Goal: Task Accomplishment & Management: Use online tool/utility

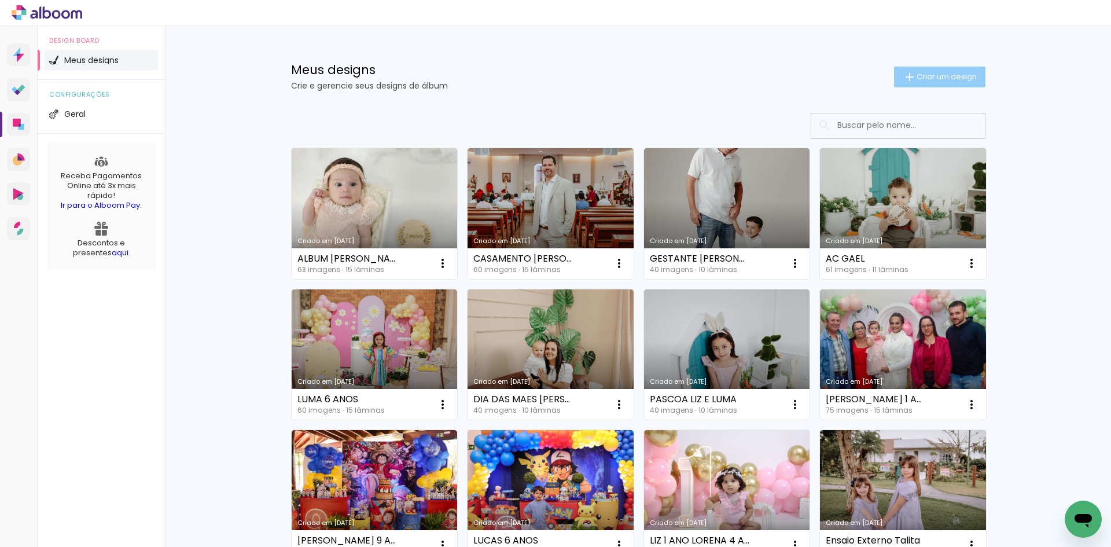
click at [903, 76] on iron-icon at bounding box center [910, 77] width 14 height 14
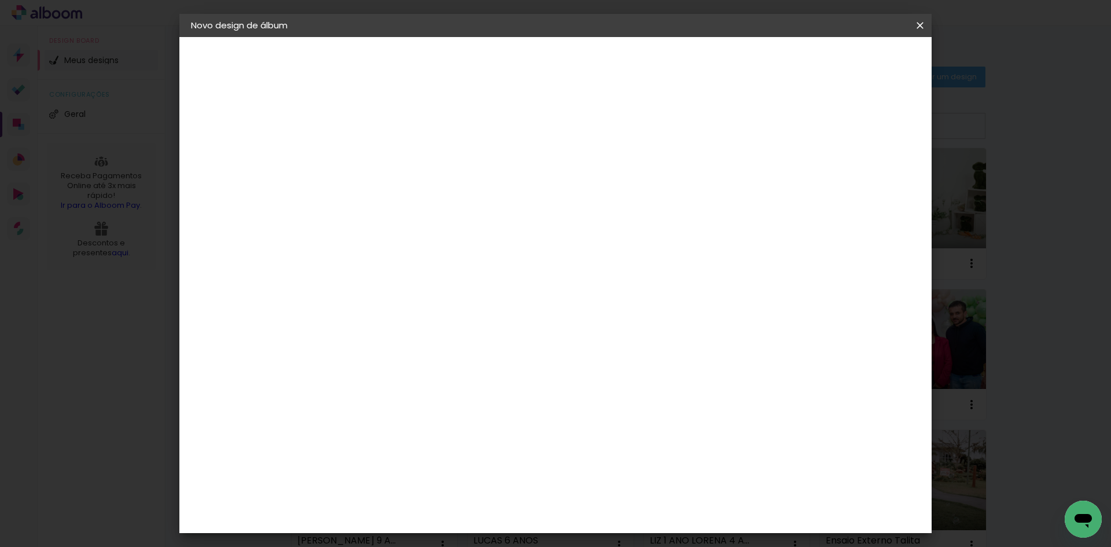
click at [380, 161] on input at bounding box center [380, 155] width 0 height 18
type input "n"
type input "Newborn [PERSON_NAME]"
type paper-input "Newborn [PERSON_NAME]"
click at [0, 0] on slot "Avançar" at bounding box center [0, 0] width 0 height 0
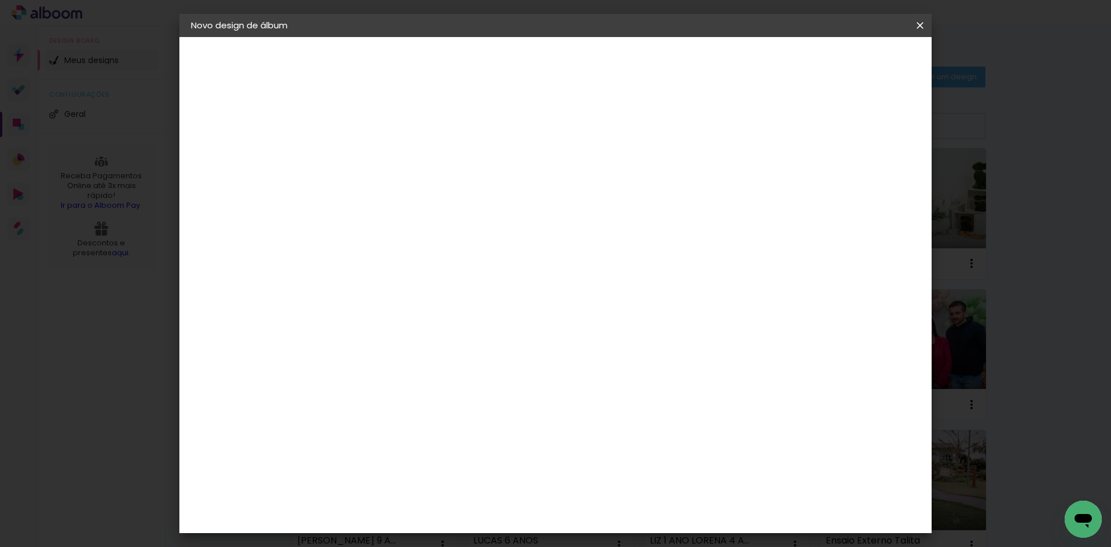
scroll to position [232, 0]
click at [398, 545] on div "Clan Color" at bounding box center [385, 554] width 25 height 19
click at [0, 0] on slot "Avançar" at bounding box center [0, 0] width 0 height 0
click at [539, 381] on span "15.2 × 30.5 cm" at bounding box center [520, 396] width 38 height 31
click at [501, 529] on span "15 × 20 cm" at bounding box center [479, 544] width 43 height 31
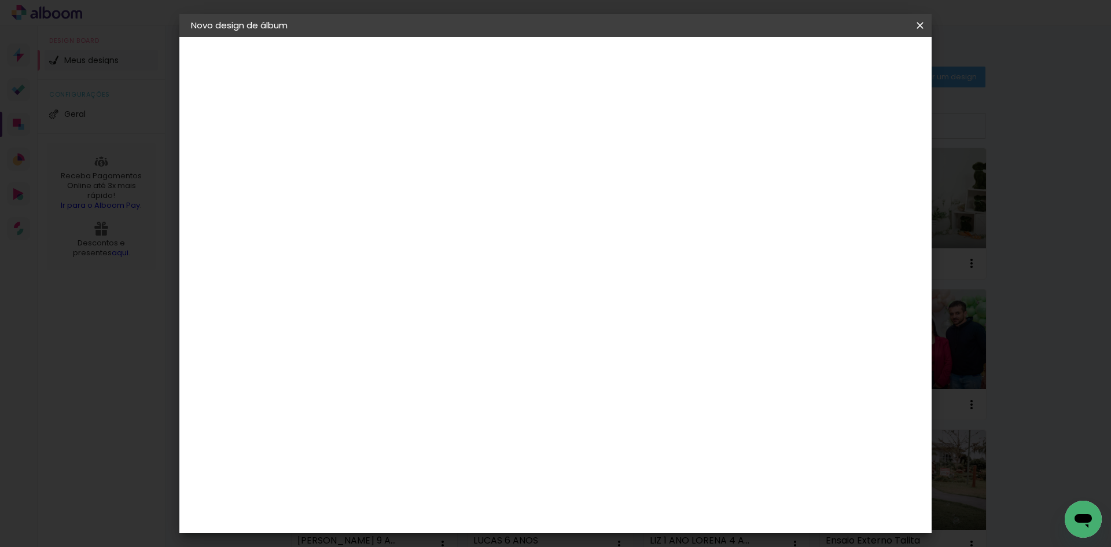
click at [0, 0] on slot "Avançar" at bounding box center [0, 0] width 0 height 0
click at [817, 62] on span "Iniciar design" at bounding box center [790, 61] width 53 height 8
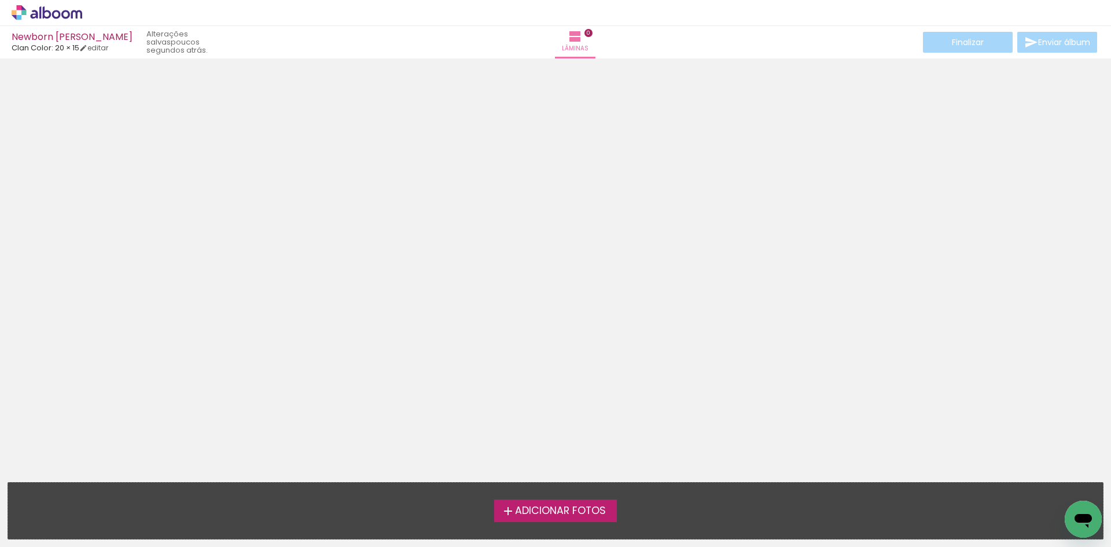
click at [576, 511] on span "Adicionar Fotos" at bounding box center [560, 511] width 91 height 10
click at [0, 0] on input "file" at bounding box center [0, 0] width 0 height 0
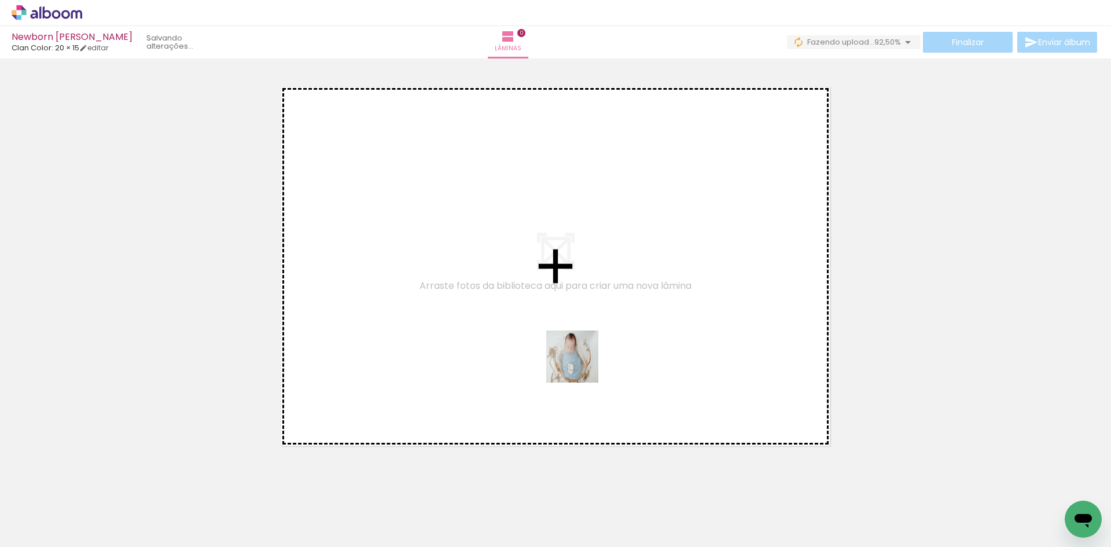
drag, startPoint x: 587, startPoint y: 506, endPoint x: 600, endPoint y: 416, distance: 91.3
click at [581, 362] on quentale-workspace at bounding box center [555, 273] width 1111 height 547
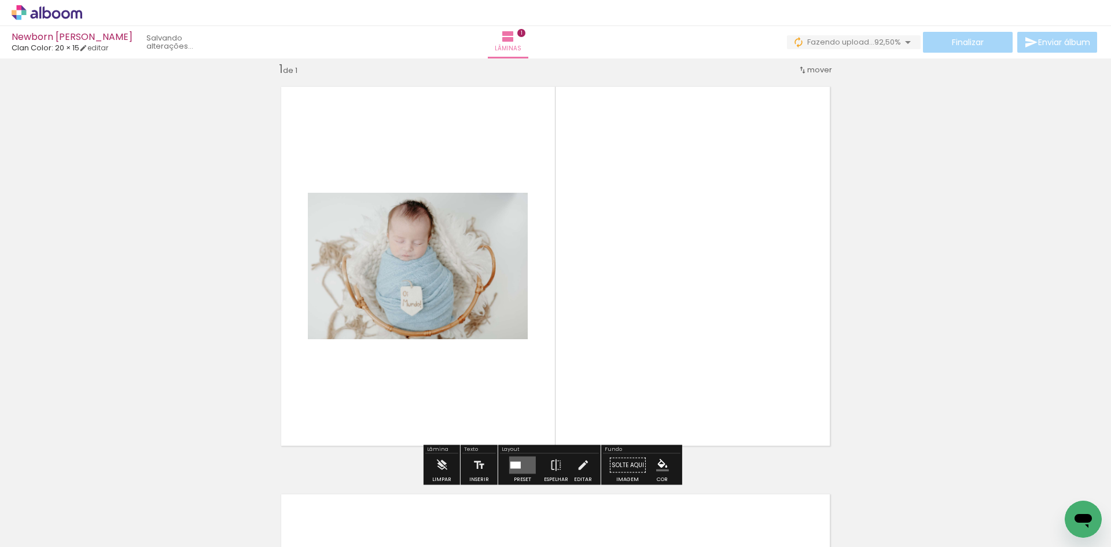
scroll to position [15, 0]
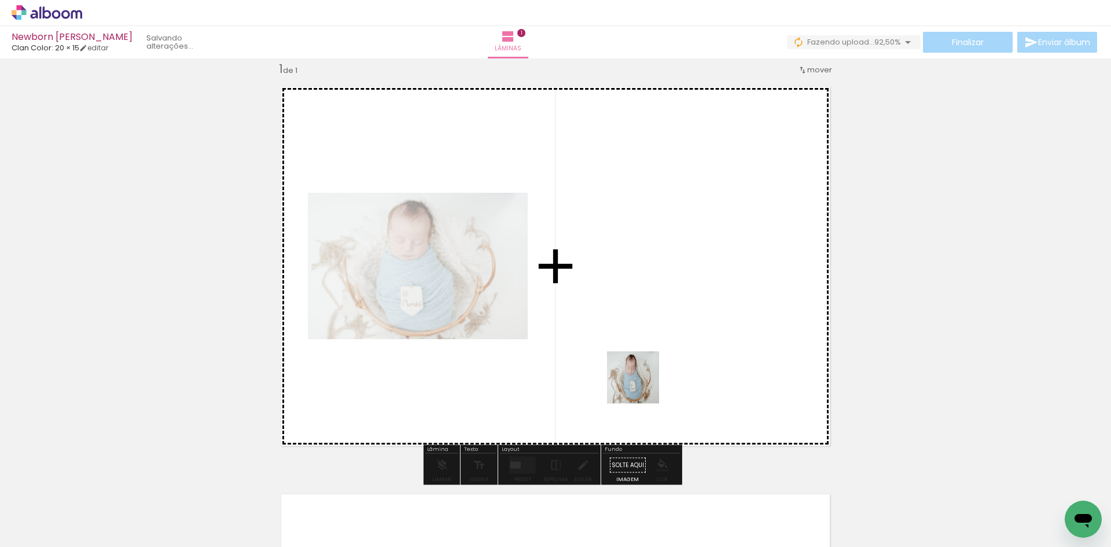
drag, startPoint x: 638, startPoint y: 478, endPoint x: 651, endPoint y: 300, distance: 178.1
click at [651, 300] on quentale-workspace at bounding box center [555, 273] width 1111 height 547
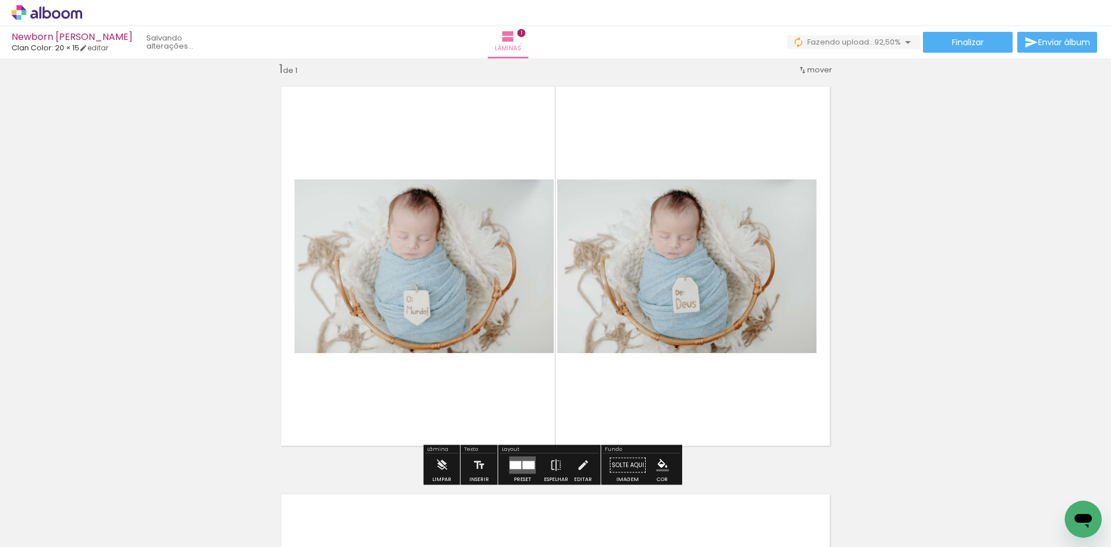
drag, startPoint x: 704, startPoint y: 368, endPoint x: 967, endPoint y: 346, distance: 263.7
click at [967, 346] on div "Inserir lâmina 1 de 1" at bounding box center [555, 455] width 1111 height 816
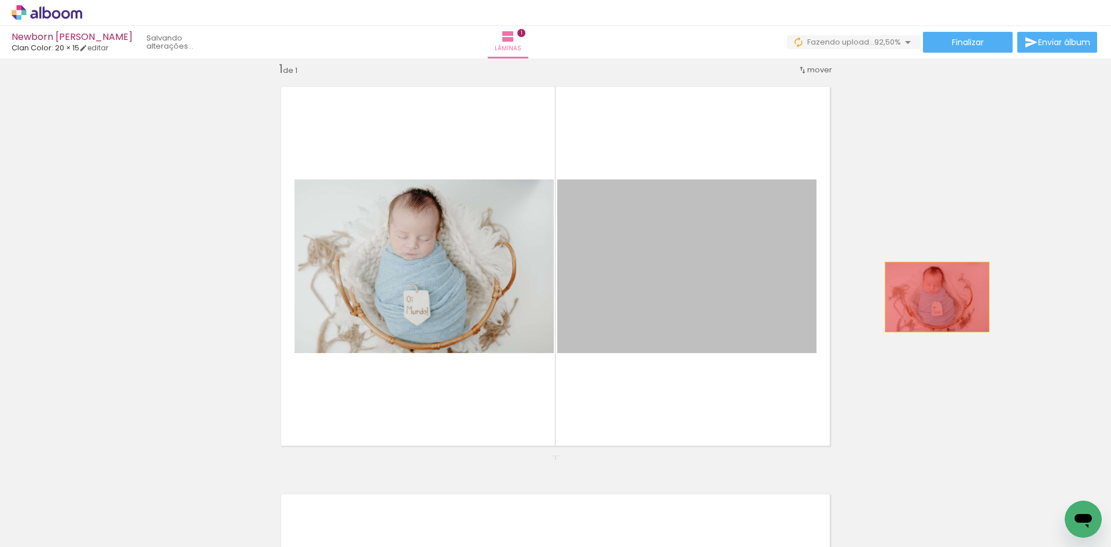
drag, startPoint x: 684, startPoint y: 288, endPoint x: 933, endPoint y: 297, distance: 249.0
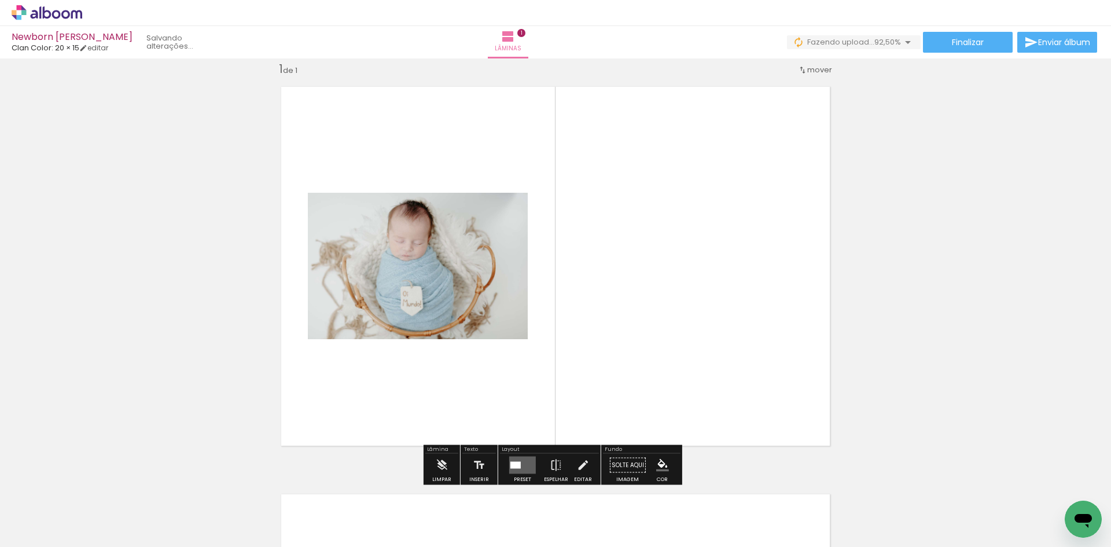
drag, startPoint x: 704, startPoint y: 516, endPoint x: 709, endPoint y: 321, distance: 195.7
click at [709, 321] on quentale-workspace at bounding box center [555, 273] width 1111 height 547
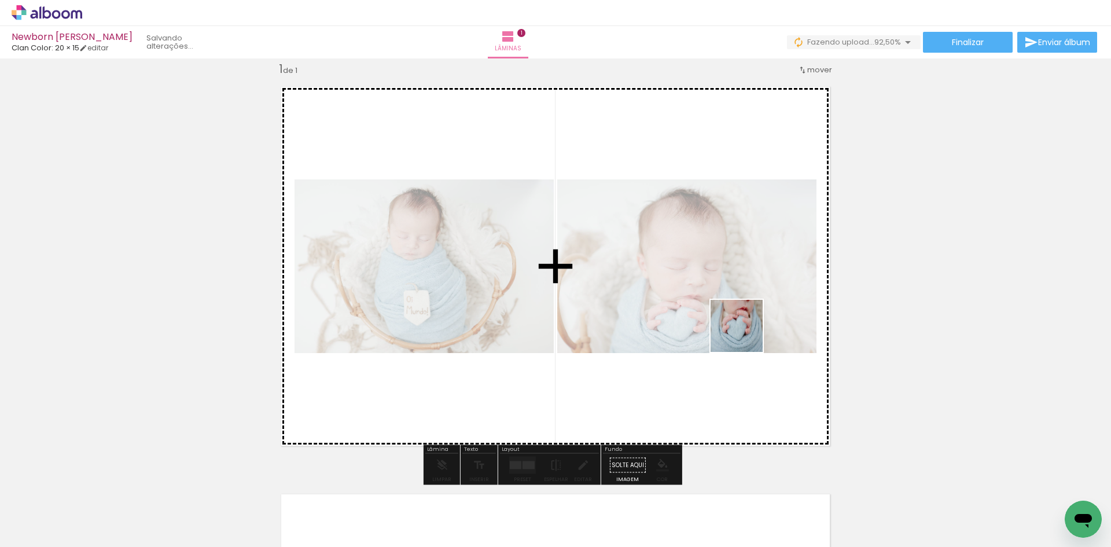
drag, startPoint x: 774, startPoint y: 516, endPoint x: 745, endPoint y: 335, distance: 183.4
click at [745, 335] on quentale-workspace at bounding box center [555, 273] width 1111 height 547
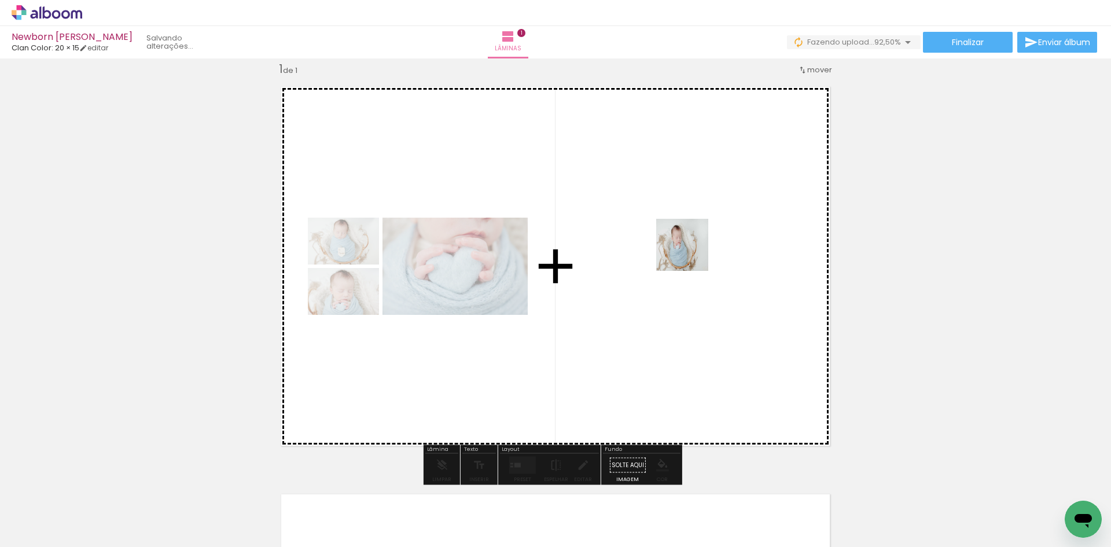
drag, startPoint x: 748, startPoint y: 366, endPoint x: 710, endPoint y: 288, distance: 87.2
click at [690, 250] on quentale-workspace at bounding box center [555, 273] width 1111 height 547
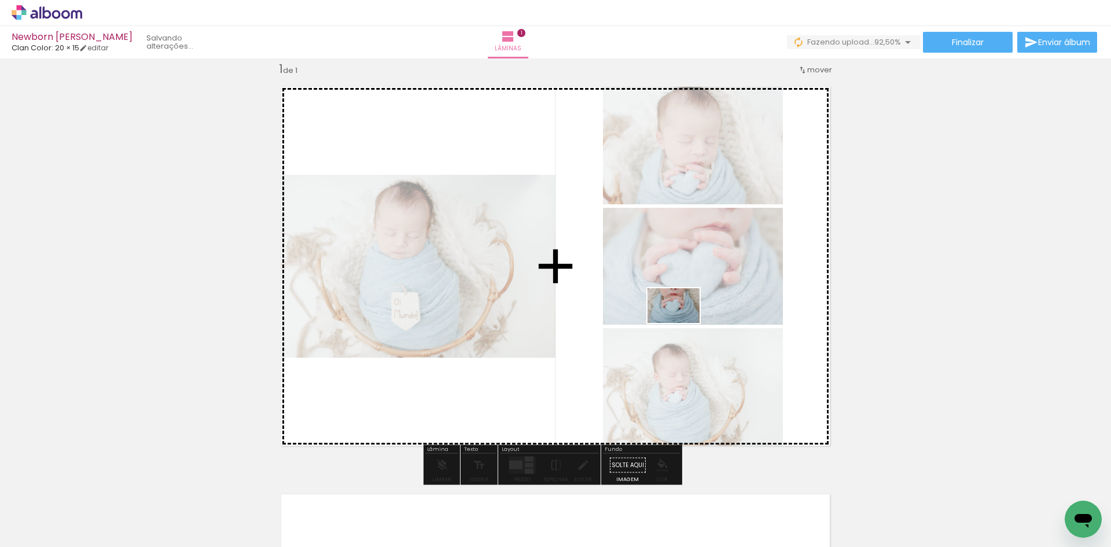
drag, startPoint x: 895, startPoint y: 520, endPoint x: 682, endPoint y: 323, distance: 289.6
click at [682, 323] on quentale-workspace at bounding box center [555, 273] width 1111 height 547
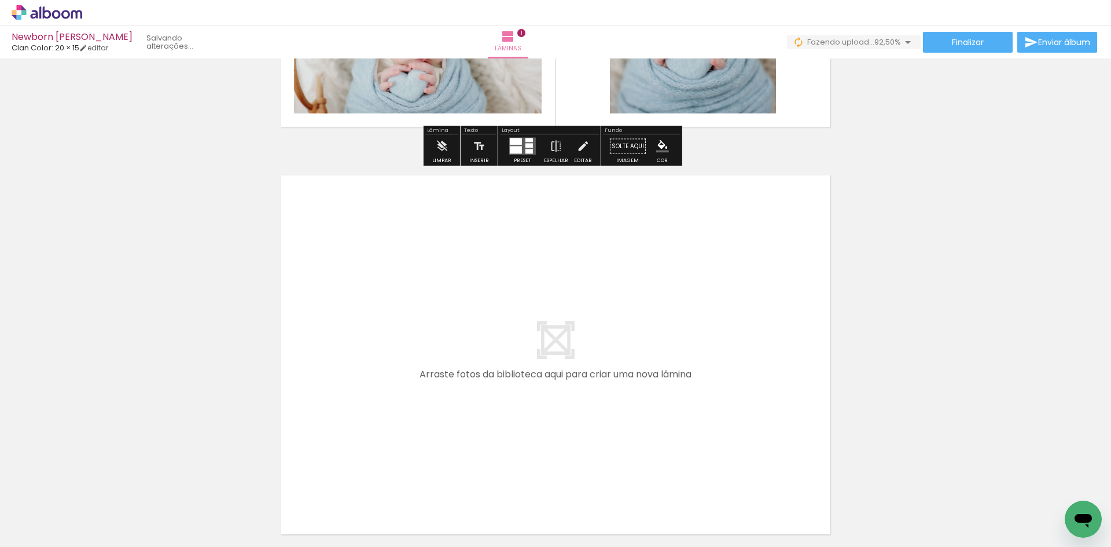
scroll to position [362, 0]
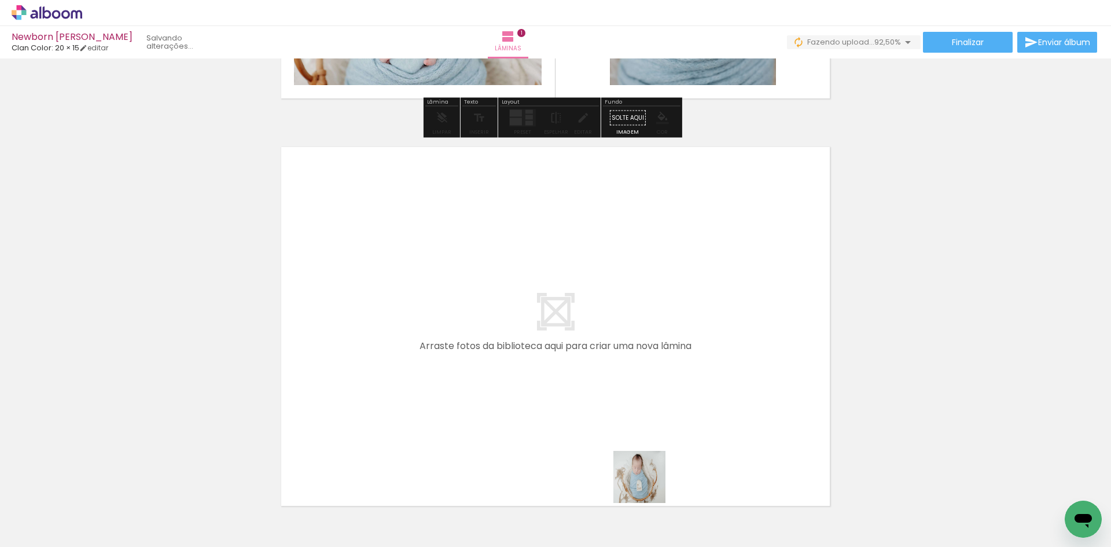
drag, startPoint x: 655, startPoint y: 511, endPoint x: 952, endPoint y: 490, distance: 297.7
click at [625, 337] on quentale-workspace at bounding box center [555, 273] width 1111 height 547
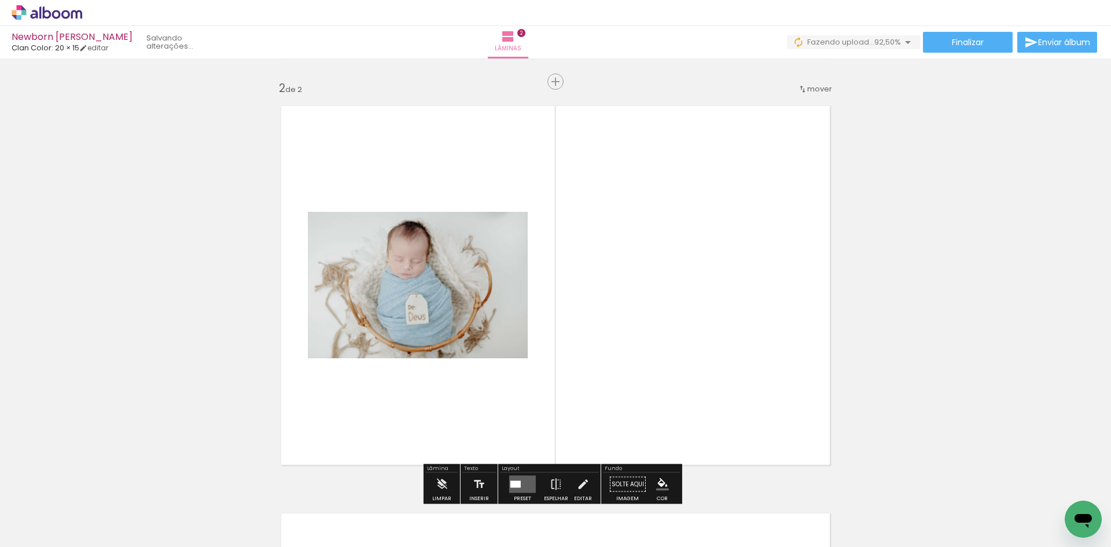
scroll to position [423, 0]
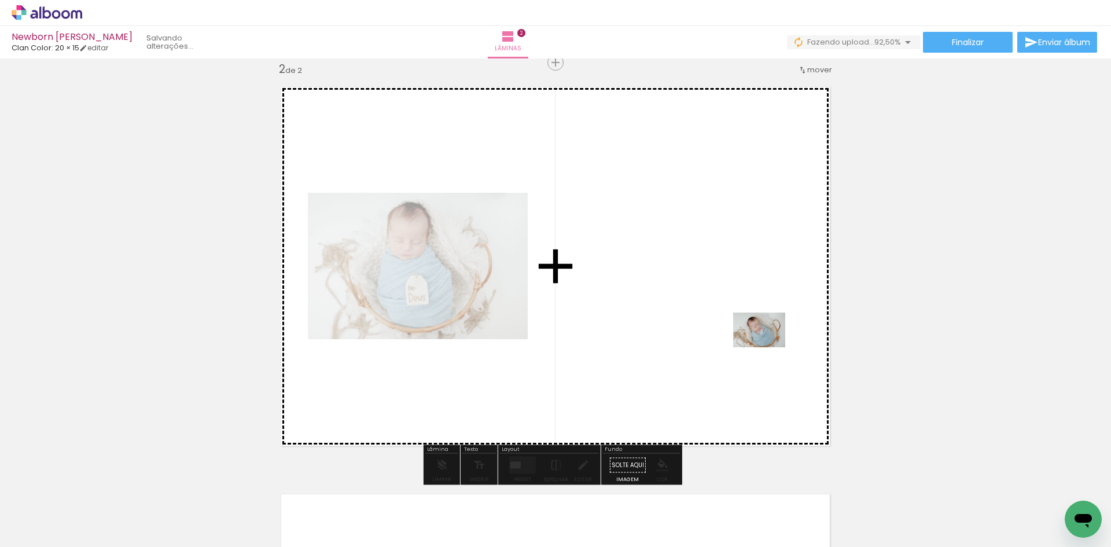
drag, startPoint x: 828, startPoint y: 399, endPoint x: 777, endPoint y: 358, distance: 66.3
click at [763, 341] on quentale-workspace at bounding box center [555, 273] width 1111 height 547
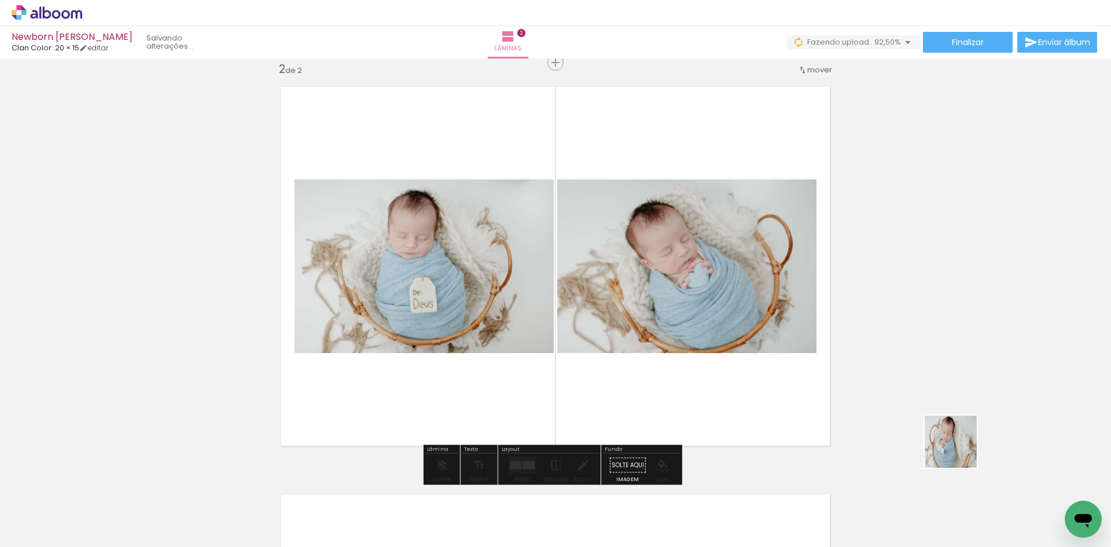
drag, startPoint x: 1027, startPoint y: 520, endPoint x: 688, endPoint y: 324, distance: 391.8
click at [702, 290] on quentale-workspace at bounding box center [555, 273] width 1111 height 547
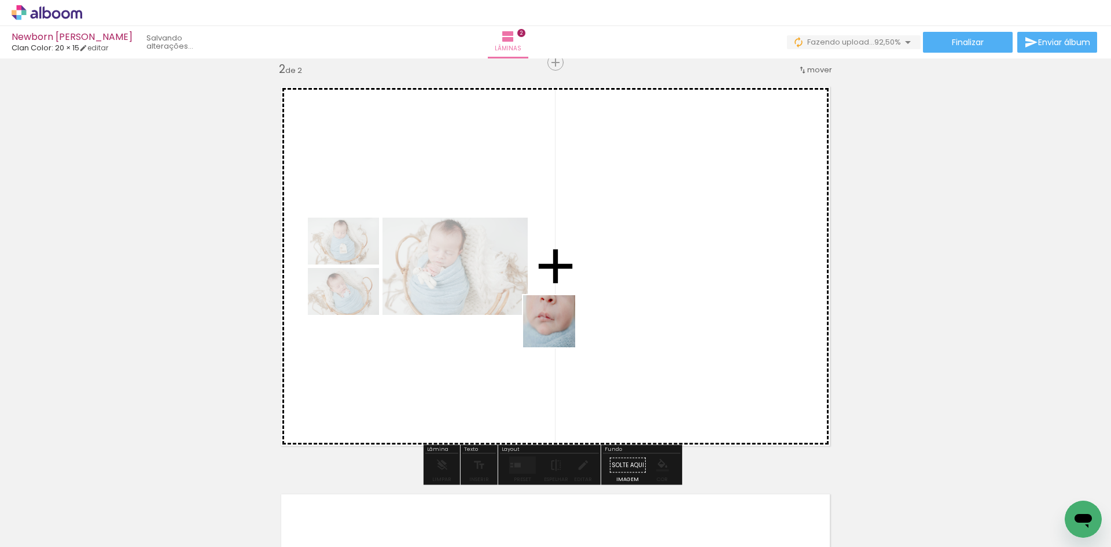
drag, startPoint x: 525, startPoint y: 446, endPoint x: 510, endPoint y: 390, distance: 58.0
click at [564, 270] on quentale-workspace at bounding box center [555, 273] width 1111 height 547
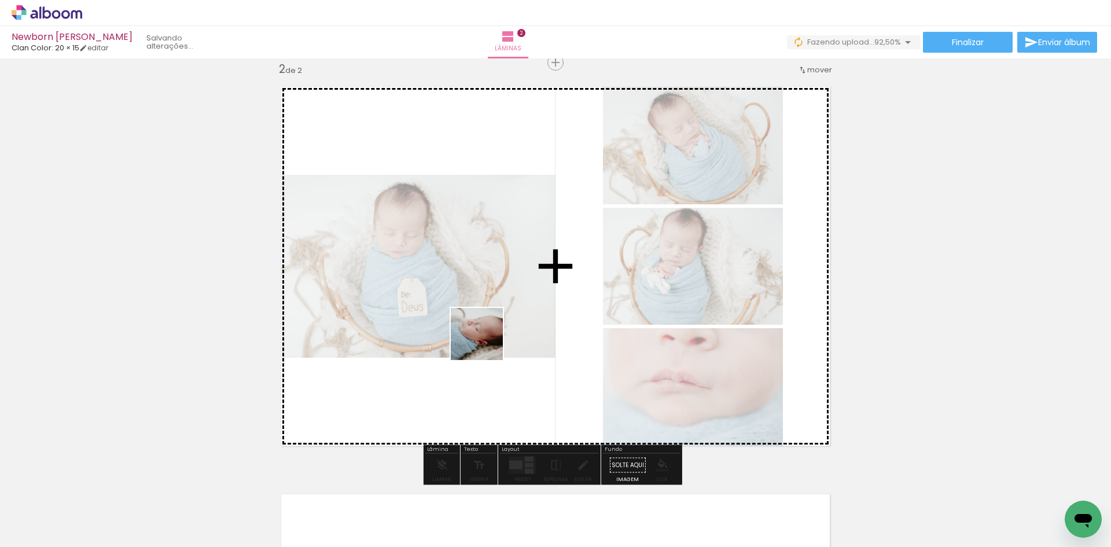
drag, startPoint x: 438, startPoint y: 500, endPoint x: 498, endPoint y: 243, distance: 264.5
click at [498, 243] on quentale-workspace at bounding box center [555, 273] width 1111 height 547
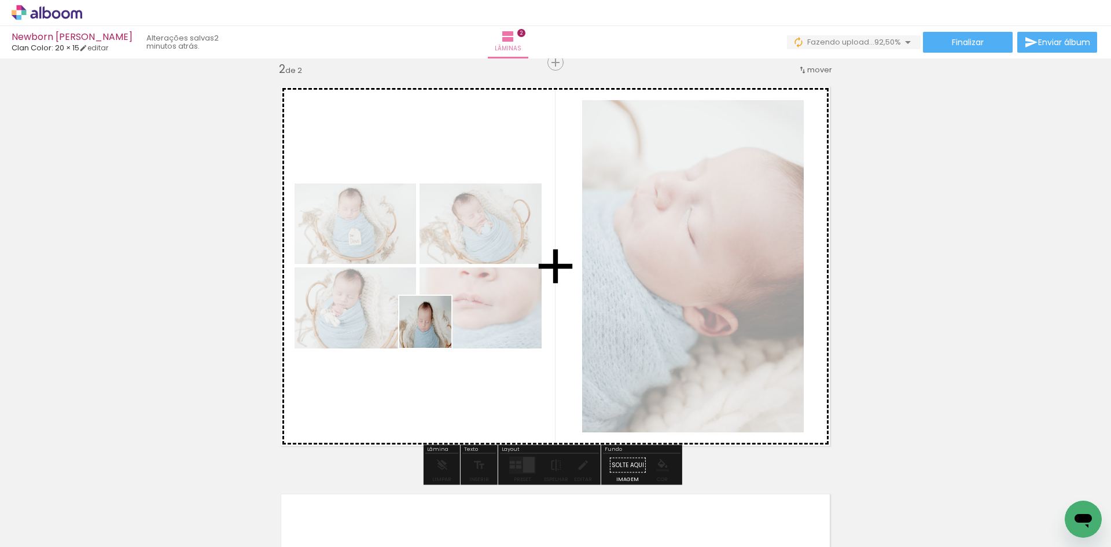
drag, startPoint x: 388, startPoint y: 497, endPoint x: 434, endPoint y: 330, distance: 173.0
click at [434, 330] on quentale-workspace at bounding box center [555, 273] width 1111 height 547
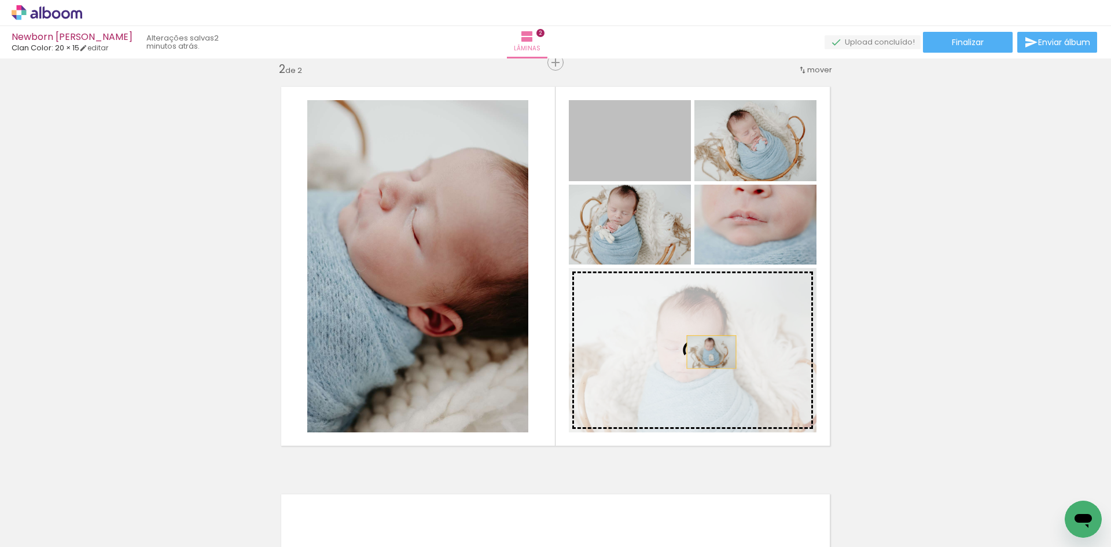
drag, startPoint x: 623, startPoint y: 148, endPoint x: 707, endPoint y: 352, distance: 220.3
click at [0, 0] on slot at bounding box center [0, 0] width 0 height 0
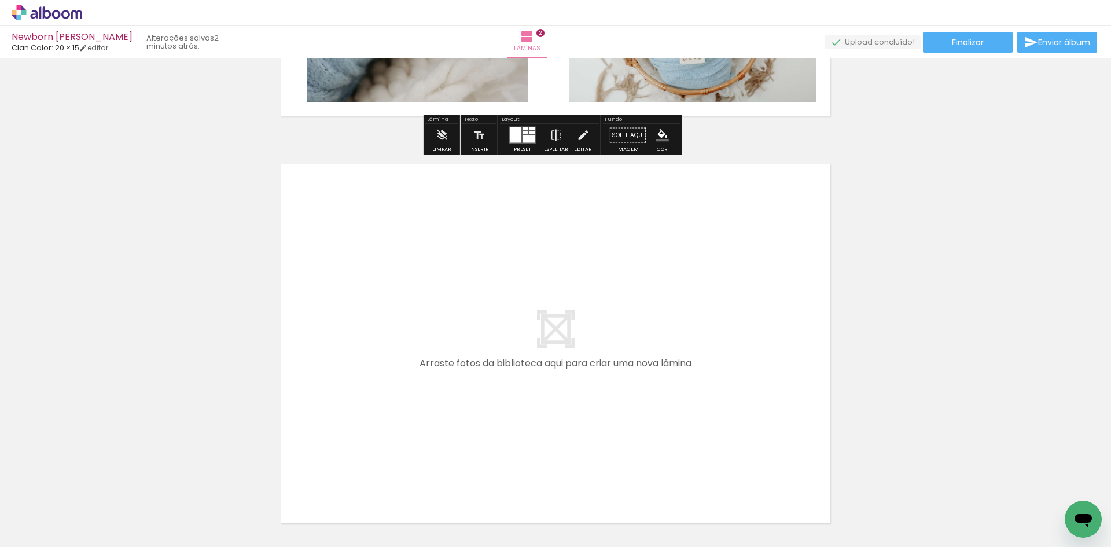
scroll to position [770, 0]
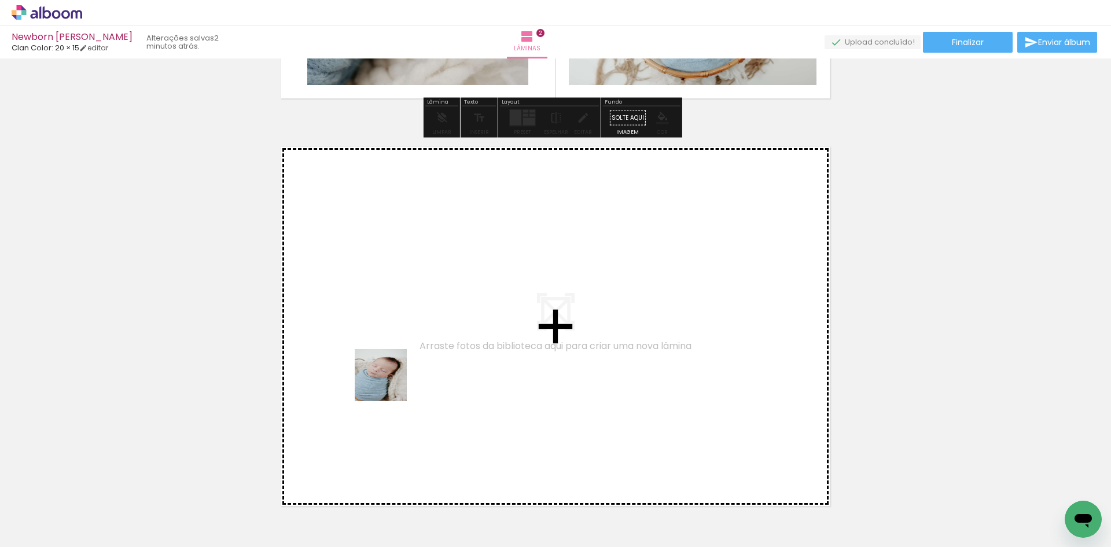
drag, startPoint x: 327, startPoint y: 495, endPoint x: 414, endPoint y: 348, distance: 170.7
click at [414, 348] on quentale-workspace at bounding box center [555, 273] width 1111 height 547
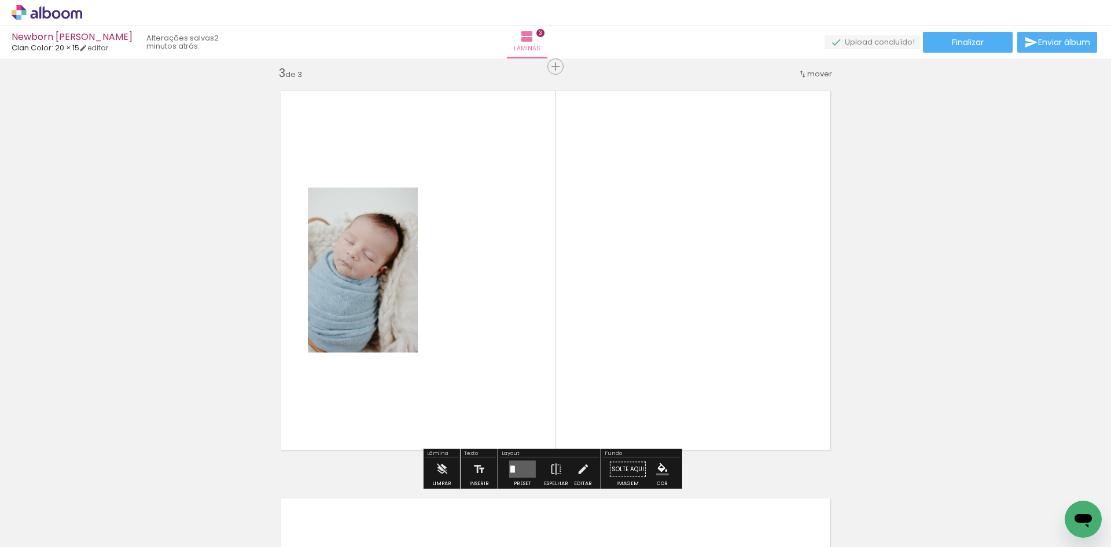
scroll to position [830, 0]
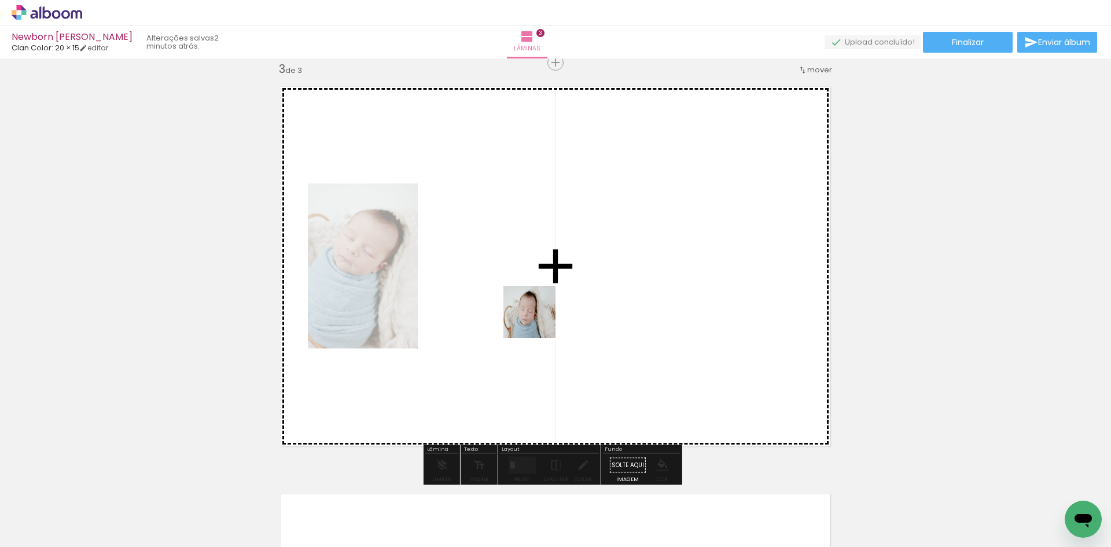
drag, startPoint x: 245, startPoint y: 516, endPoint x: 308, endPoint y: 444, distance: 95.9
click at [542, 317] on quentale-workspace at bounding box center [555, 273] width 1111 height 547
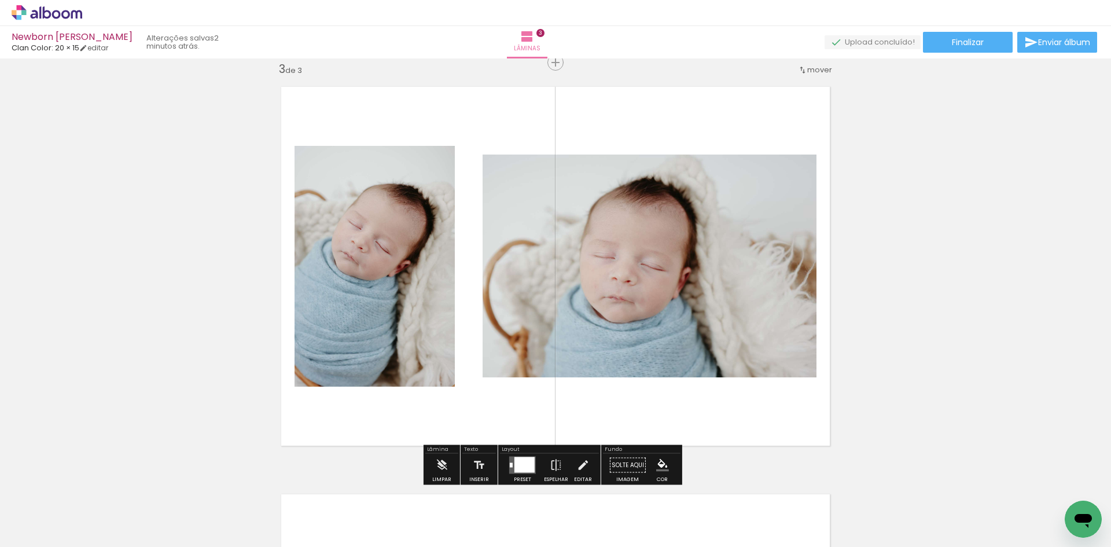
drag, startPoint x: 186, startPoint y: 512, endPoint x: 521, endPoint y: 298, distance: 397.4
click at [521, 298] on quentale-workspace at bounding box center [555, 273] width 1111 height 547
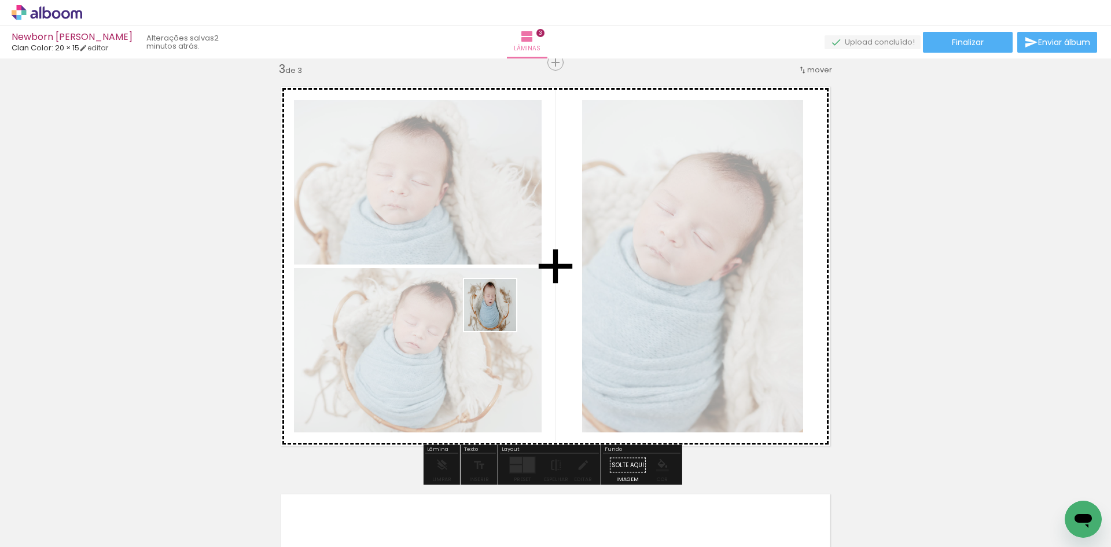
drag, startPoint x: 119, startPoint y: 500, endPoint x: 508, endPoint y: 310, distance: 432.8
click at [508, 310] on quentale-workspace at bounding box center [555, 273] width 1111 height 547
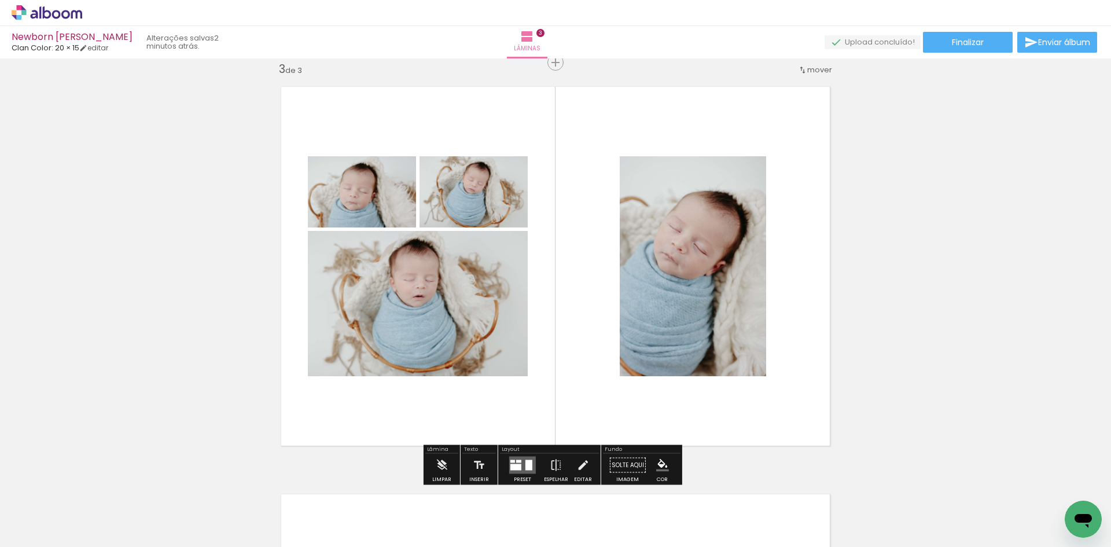
scroll to position [0, 457]
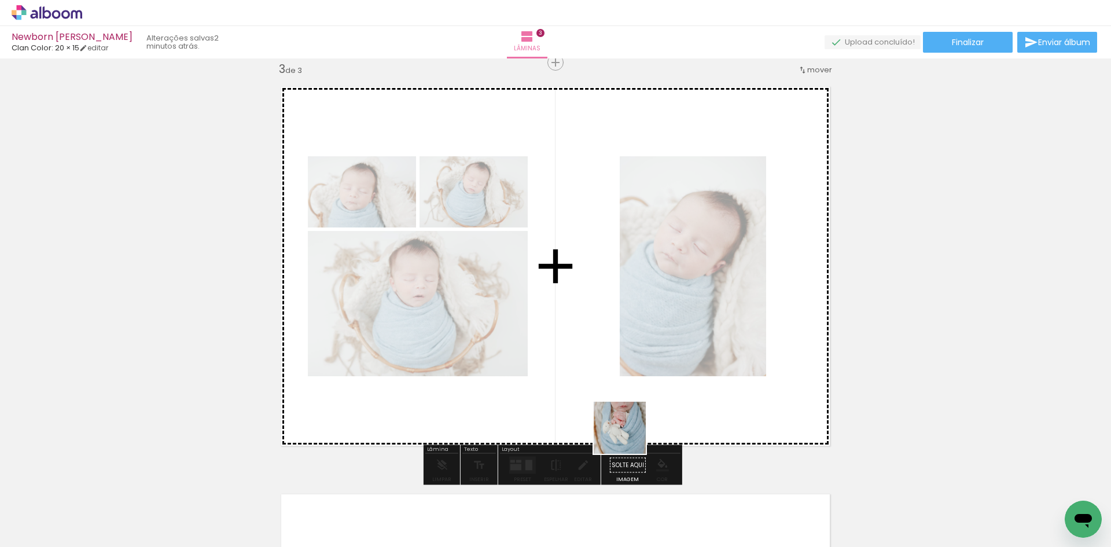
drag, startPoint x: 620, startPoint y: 500, endPoint x: 636, endPoint y: 324, distance: 177.2
click at [636, 324] on quentale-workspace at bounding box center [555, 273] width 1111 height 547
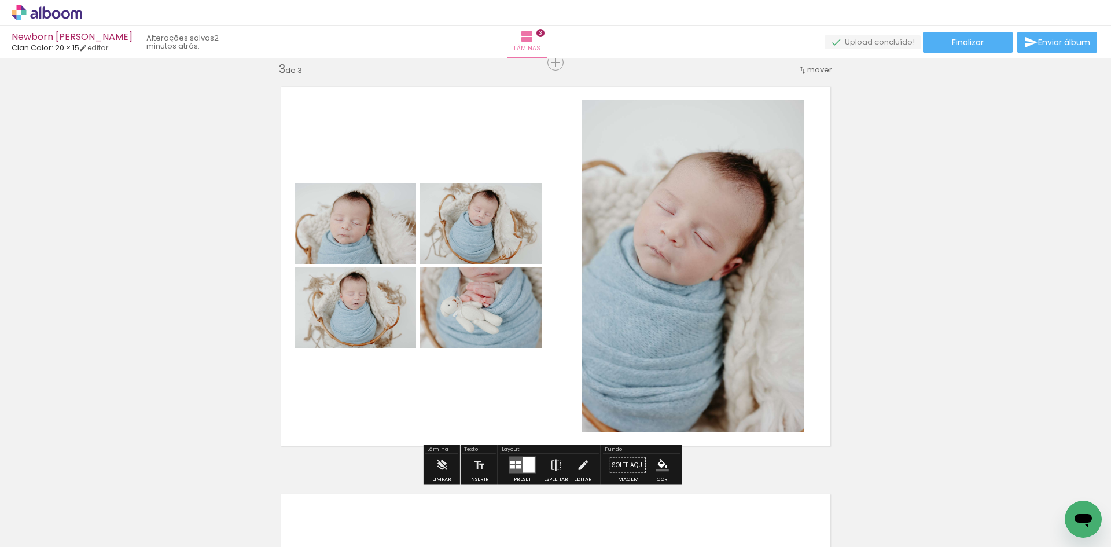
scroll to position [0, 1362]
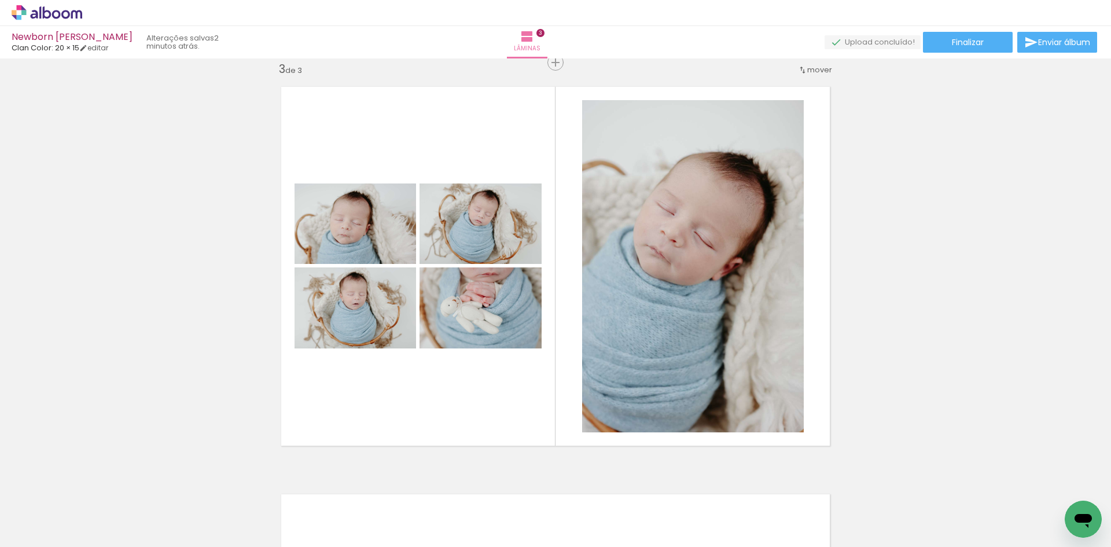
click at [767, 523] on div at bounding box center [763, 507] width 38 height 57
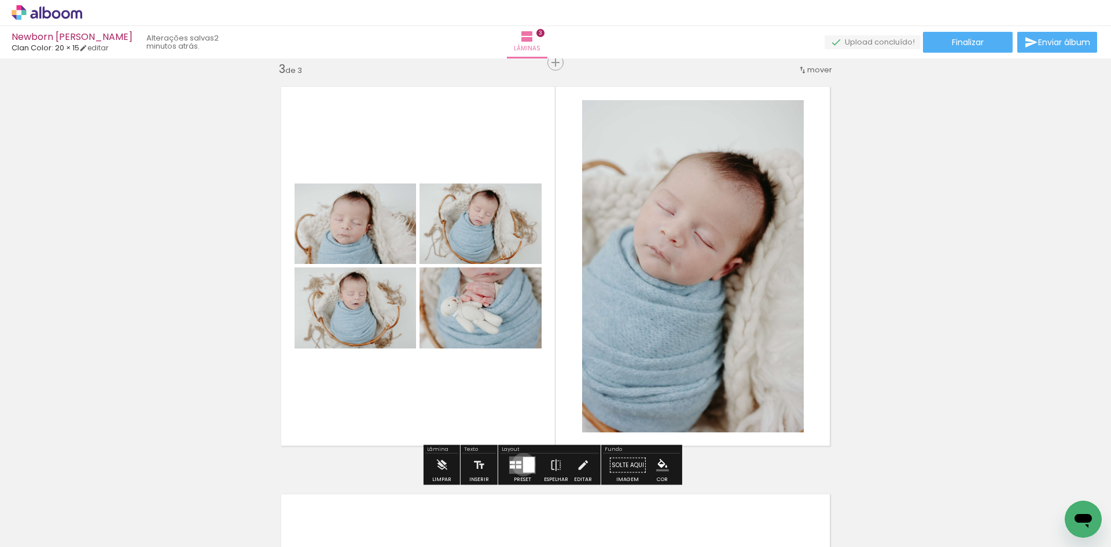
click at [523, 464] on div at bounding box center [529, 465] width 12 height 16
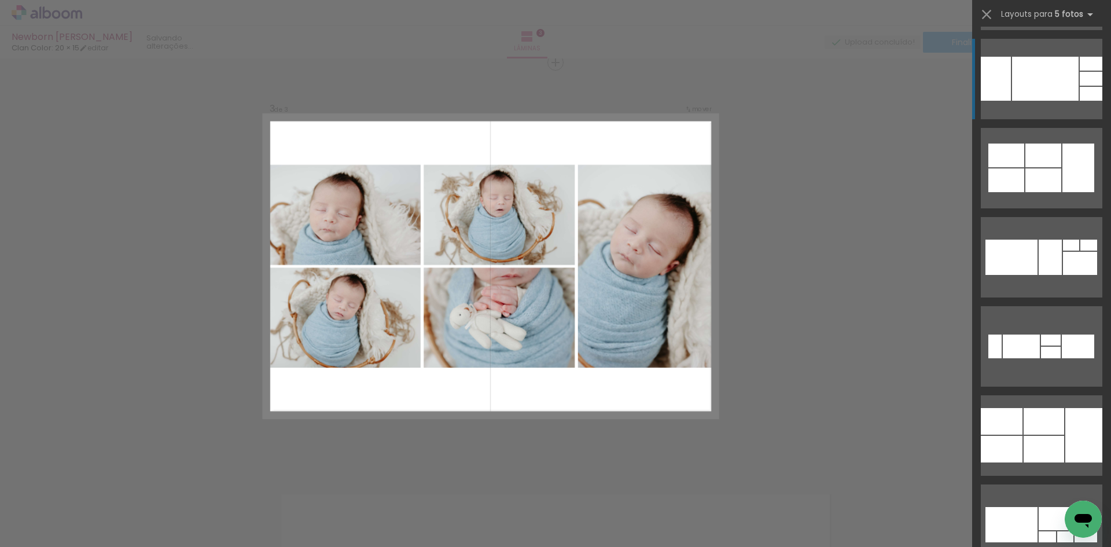
scroll to position [1794, 0]
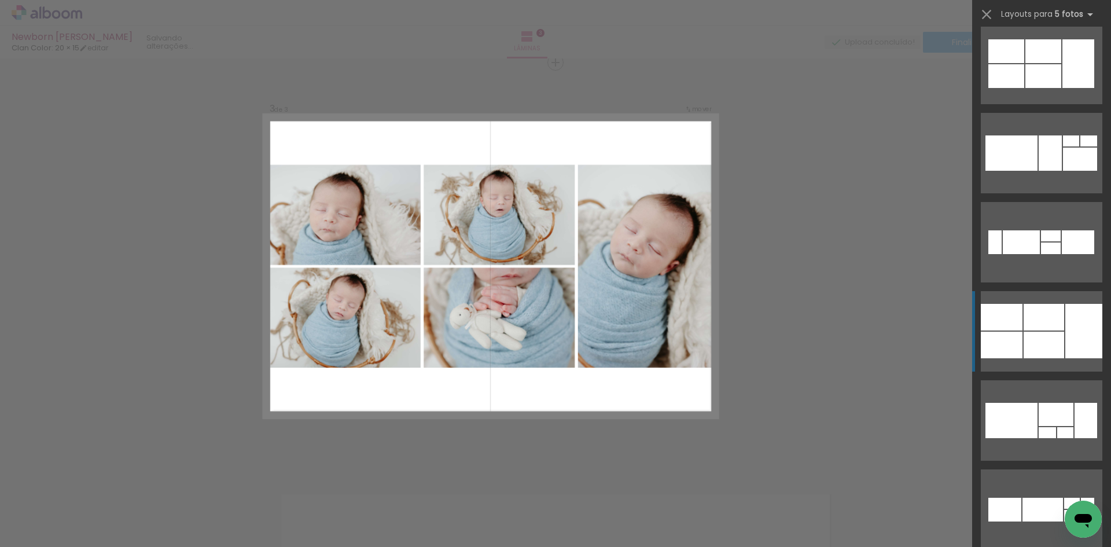
click at [1045, 335] on div at bounding box center [1044, 345] width 41 height 27
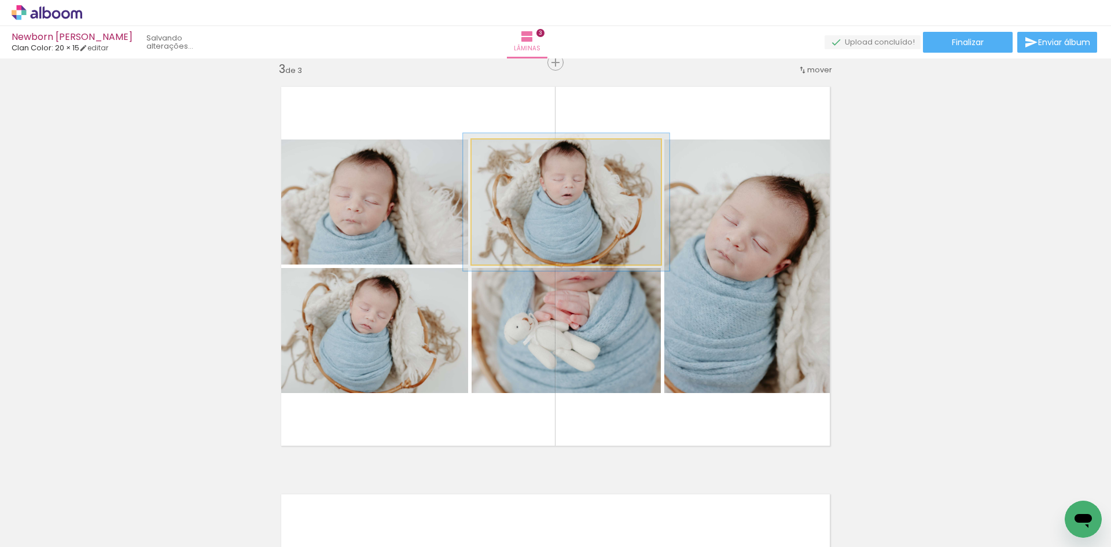
type paper-slider "109"
click at [499, 153] on div at bounding box center [502, 151] width 10 height 10
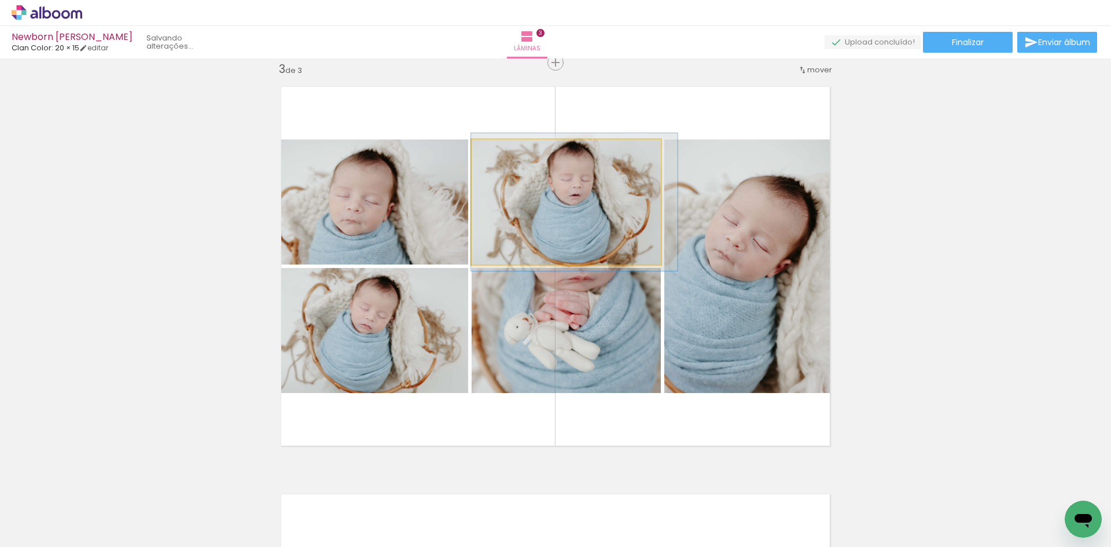
drag, startPoint x: 543, startPoint y: 204, endPoint x: 553, endPoint y: 204, distance: 9.8
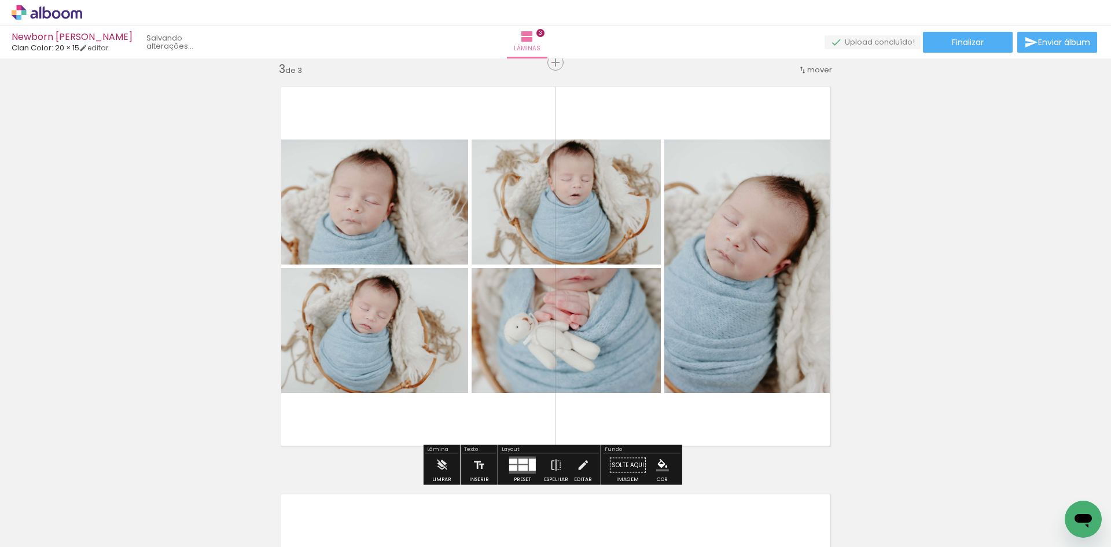
click at [906, 249] on div "Inserir lâmina 1 de 3 Inserir lâmina 2 de 3 Inserir lâmina 3 de 3" at bounding box center [555, 48] width 1111 height 1630
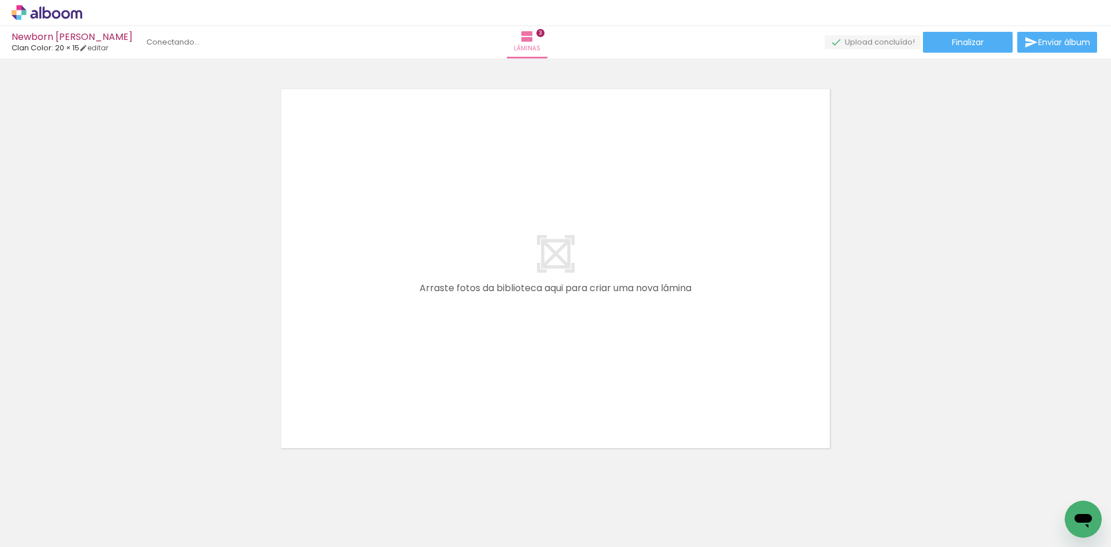
scroll to position [0, 1413]
drag, startPoint x: 716, startPoint y: 509, endPoint x: 665, endPoint y: 462, distance: 68.8
click at [677, 345] on quentale-workspace at bounding box center [555, 273] width 1111 height 547
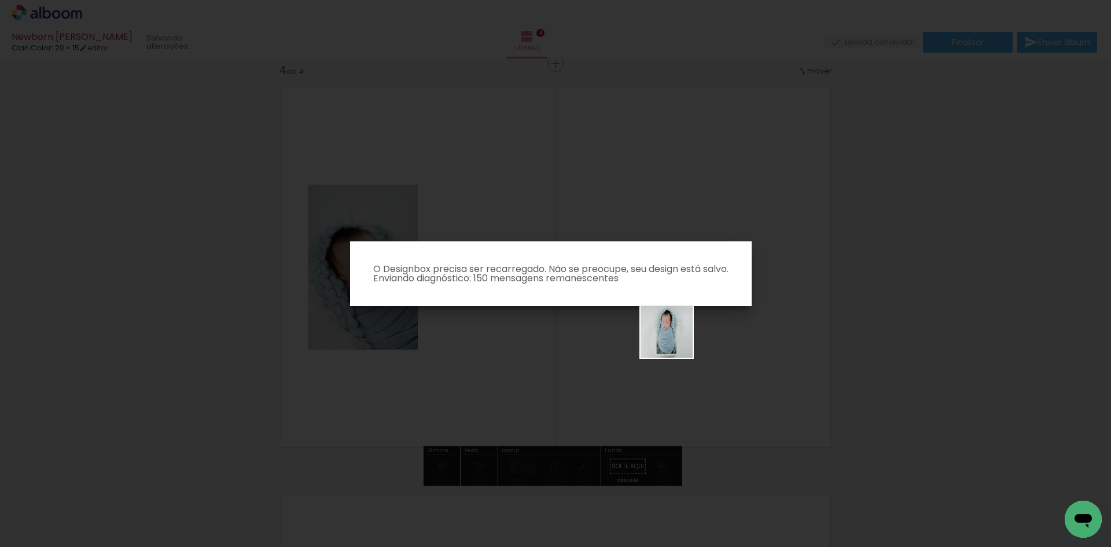
scroll to position [1237, 0]
drag, startPoint x: 663, startPoint y: 515, endPoint x: 723, endPoint y: 424, distance: 108.5
click at [677, 333] on body "link( href="../../bower_components/polymer/polymer.html" rel="import" ) picture…" at bounding box center [555, 273] width 1111 height 547
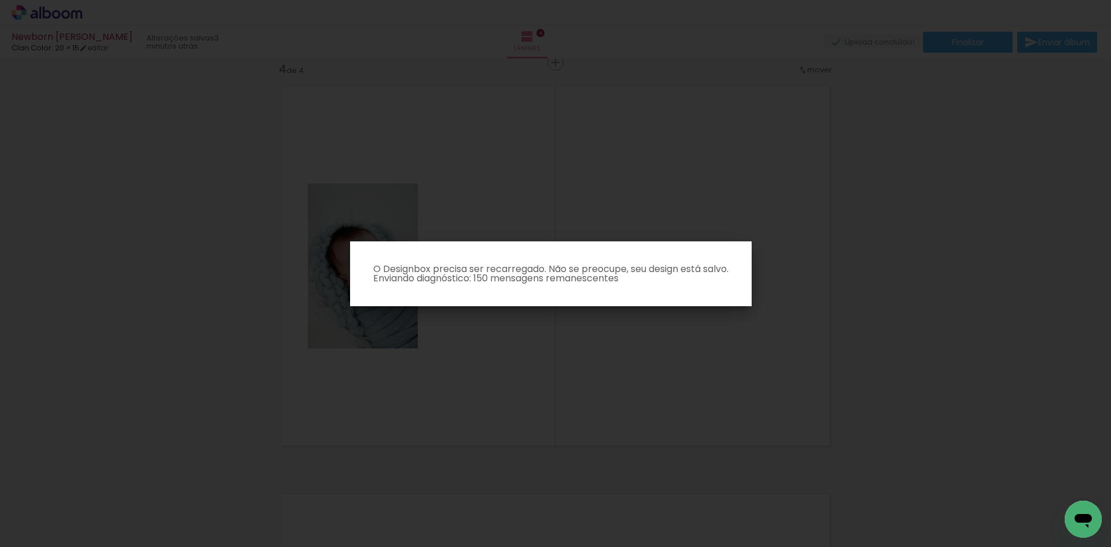
click at [776, 365] on iron-overlay-backdrop at bounding box center [555, 273] width 1111 height 547
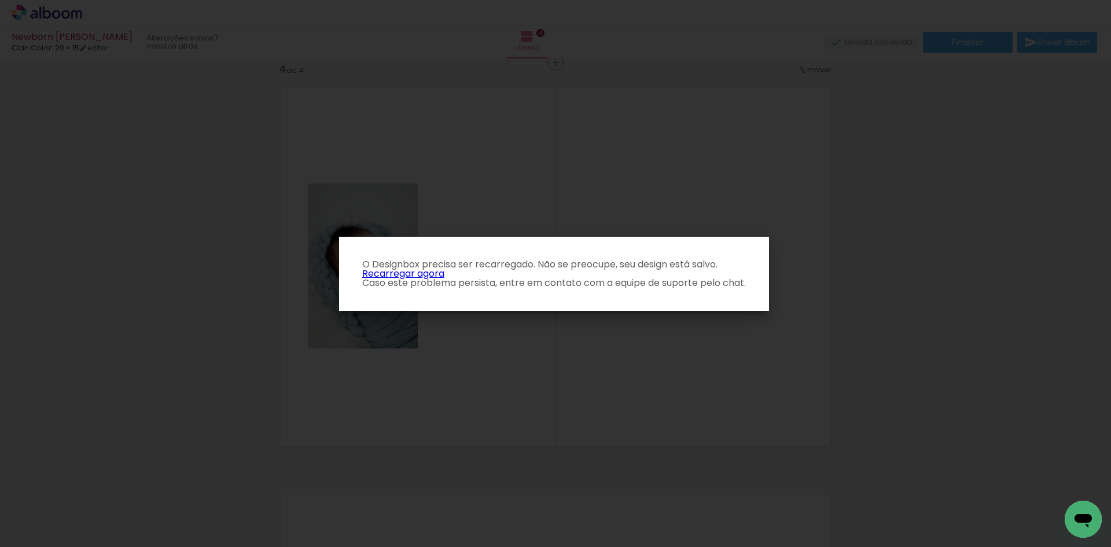
click at [439, 267] on link "Recarregar agora" at bounding box center [403, 273] width 82 height 13
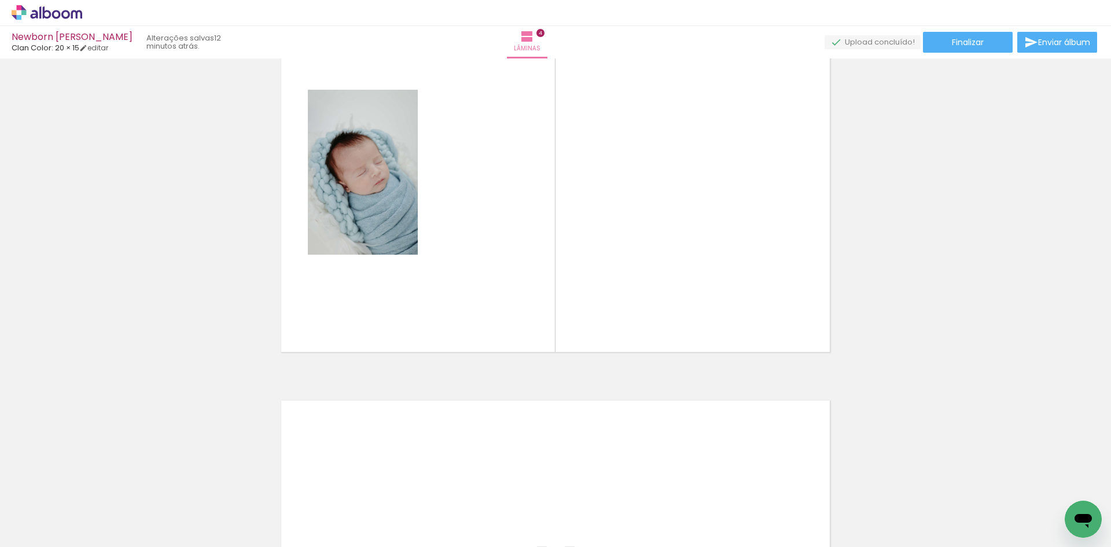
scroll to position [0, 1273]
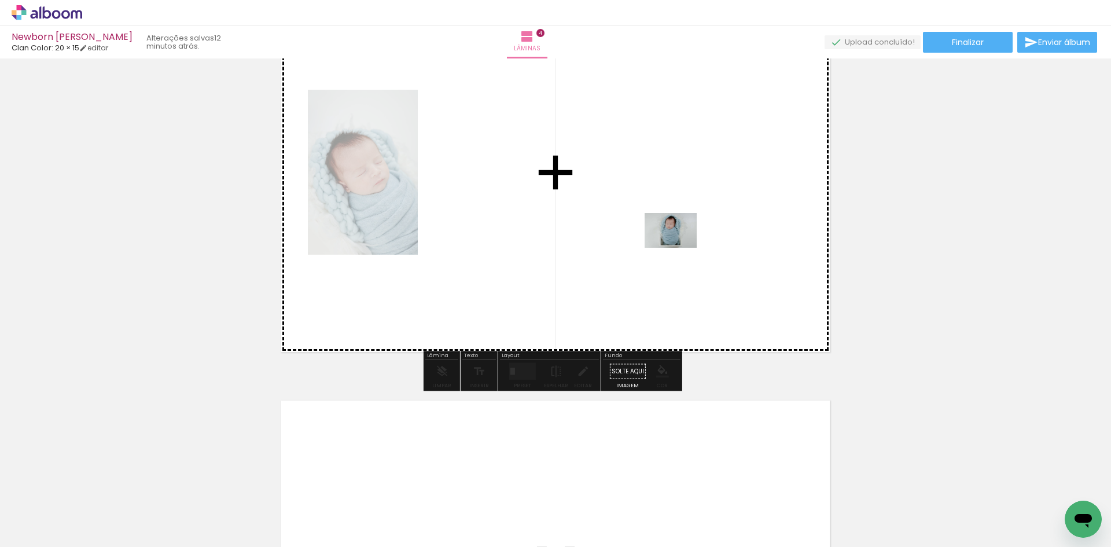
drag, startPoint x: 803, startPoint y: 516, endPoint x: 679, endPoint y: 248, distance: 295.0
click at [679, 248] on quentale-workspace at bounding box center [555, 273] width 1111 height 547
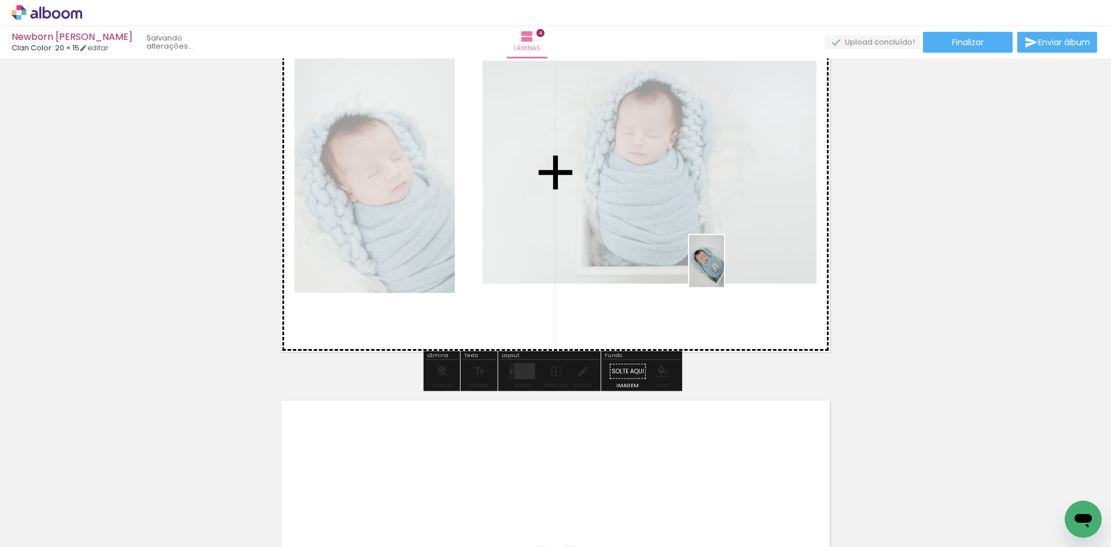
drag, startPoint x: 928, startPoint y: 509, endPoint x: 717, endPoint y: 261, distance: 325.6
click at [717, 261] on quentale-workspace at bounding box center [555, 273] width 1111 height 547
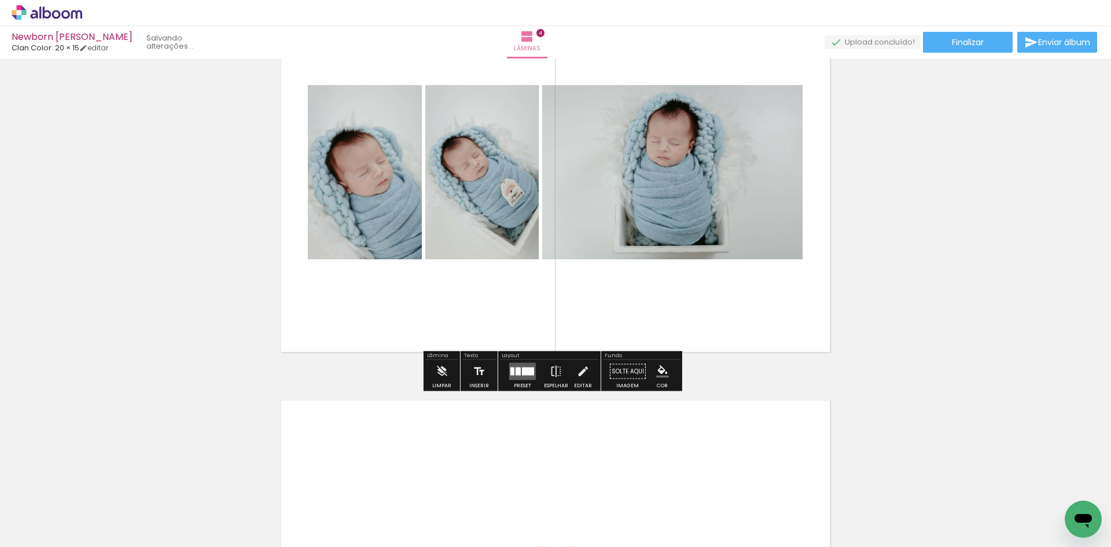
click at [524, 370] on div at bounding box center [528, 372] width 12 height 8
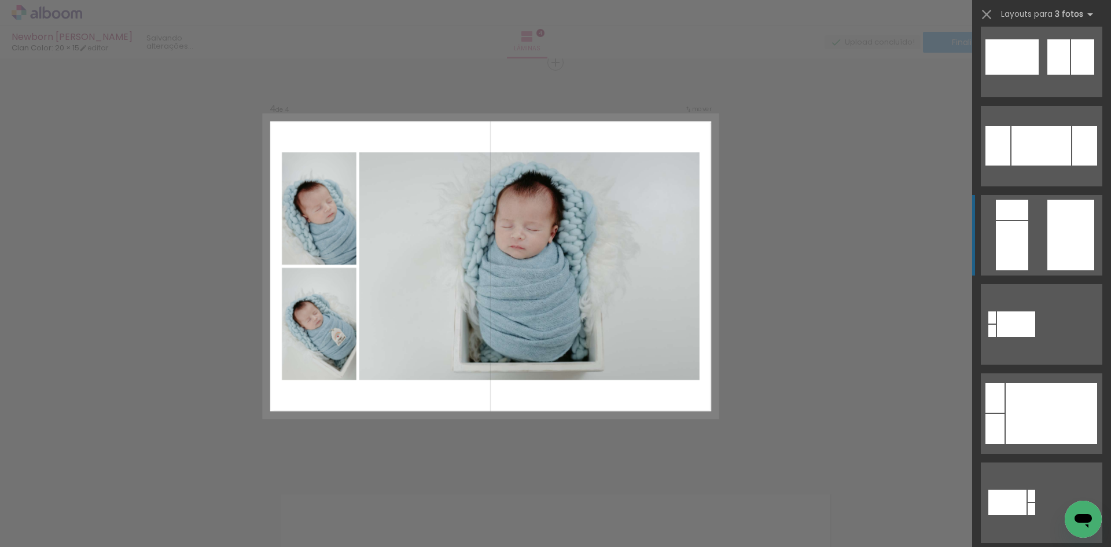
scroll to position [405, 0]
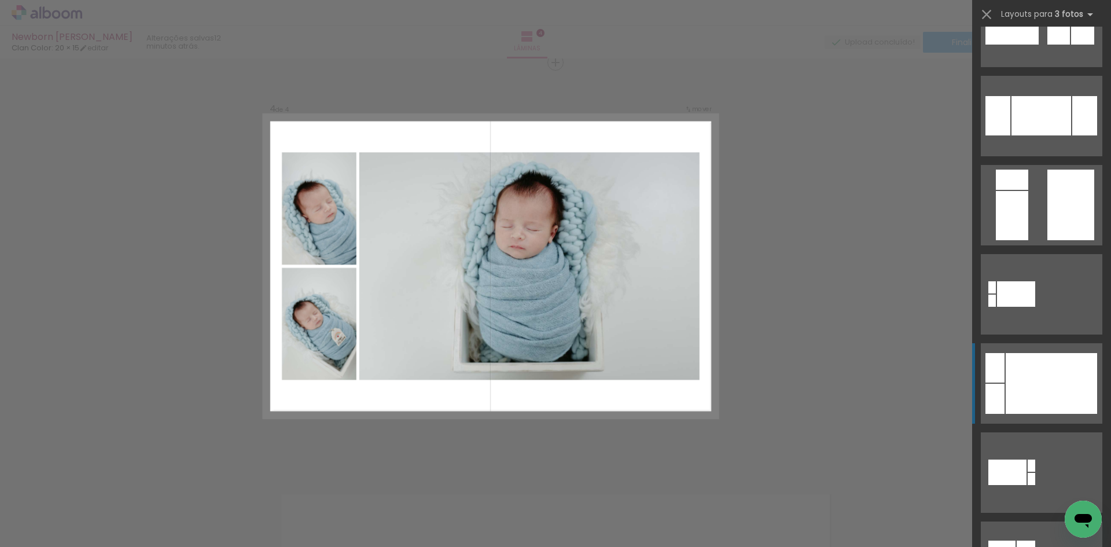
click at [1053, 396] on div at bounding box center [1051, 383] width 91 height 61
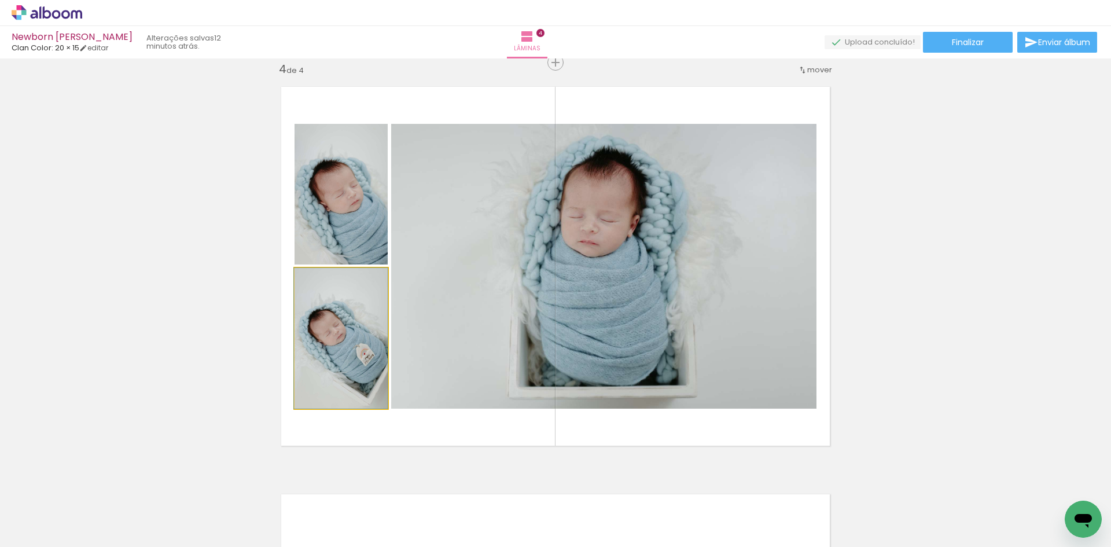
drag, startPoint x: 352, startPoint y: 374, endPoint x: 508, endPoint y: 330, distance: 162.5
click at [0, 0] on slot at bounding box center [0, 0] width 0 height 0
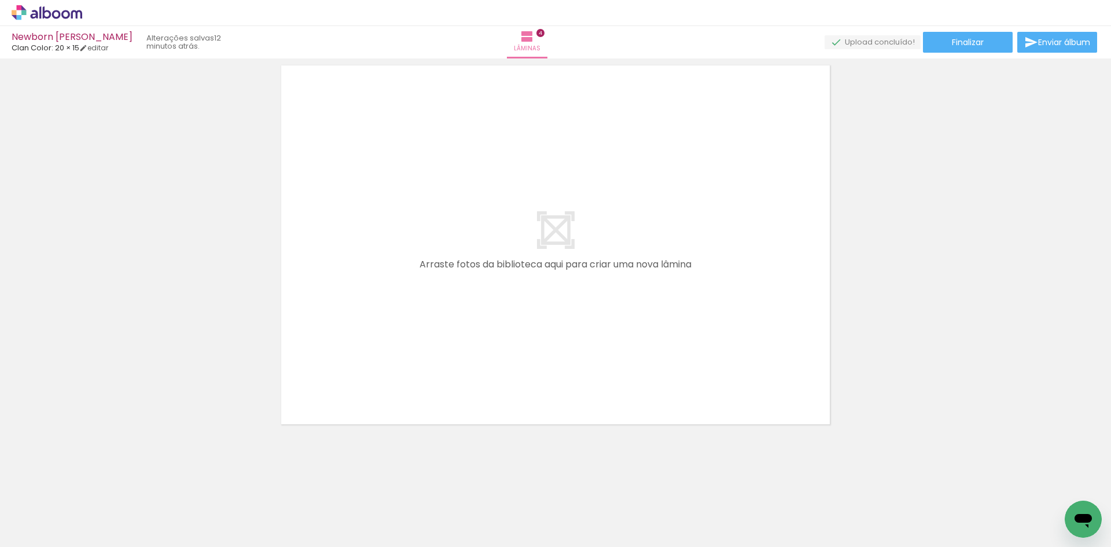
scroll to position [0, 973]
drag, startPoint x: 513, startPoint y: 515, endPoint x: 567, endPoint y: 453, distance: 82.1
click at [530, 369] on quentale-workspace at bounding box center [555, 273] width 1111 height 547
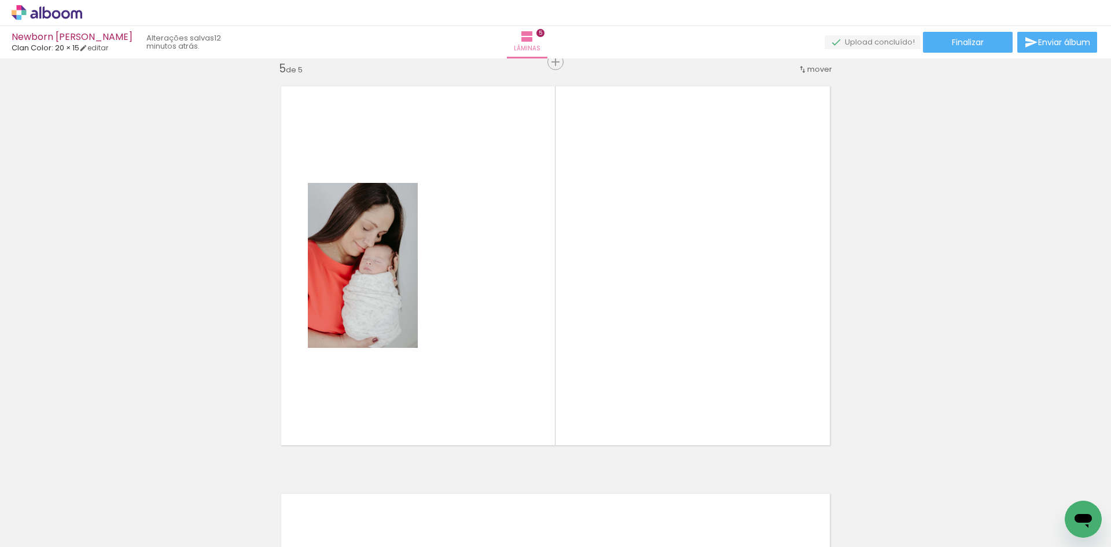
scroll to position [1645, 0]
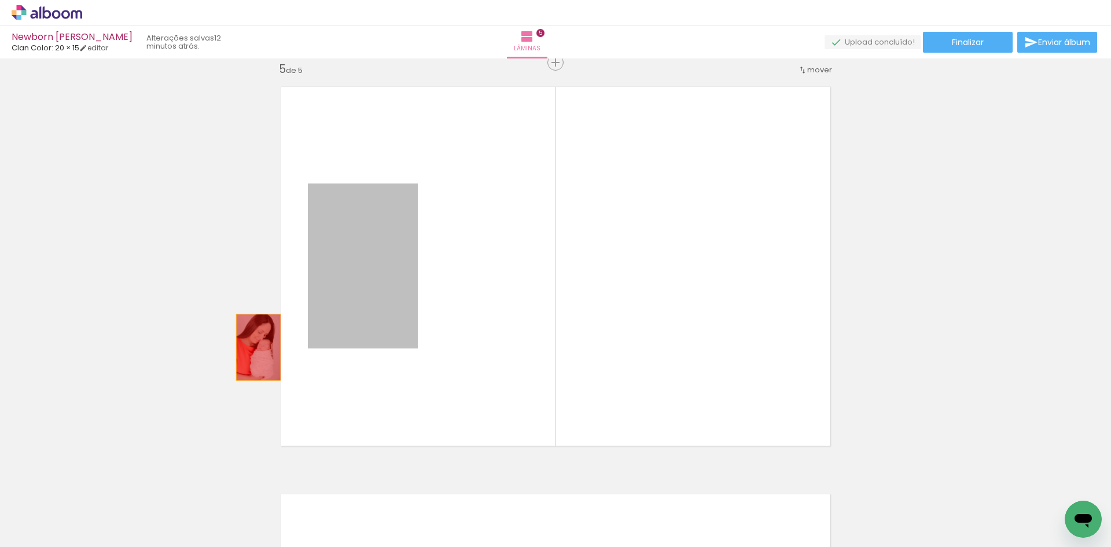
drag, startPoint x: 349, startPoint y: 273, endPoint x: 172, endPoint y: 368, distance: 200.4
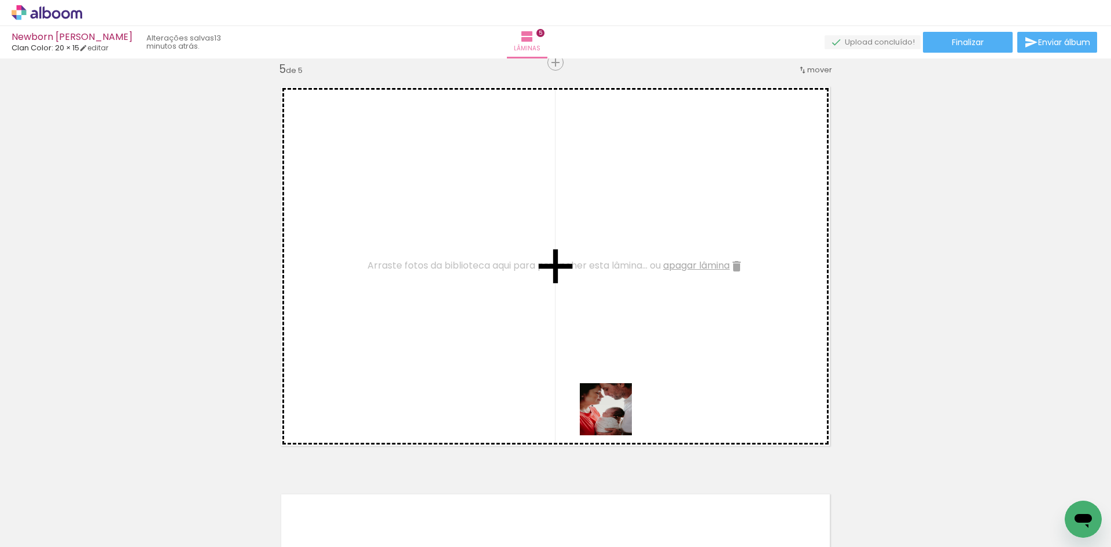
drag, startPoint x: 637, startPoint y: 504, endPoint x: 675, endPoint y: 392, distance: 118.1
click at [603, 339] on quentale-workspace at bounding box center [555, 273] width 1111 height 547
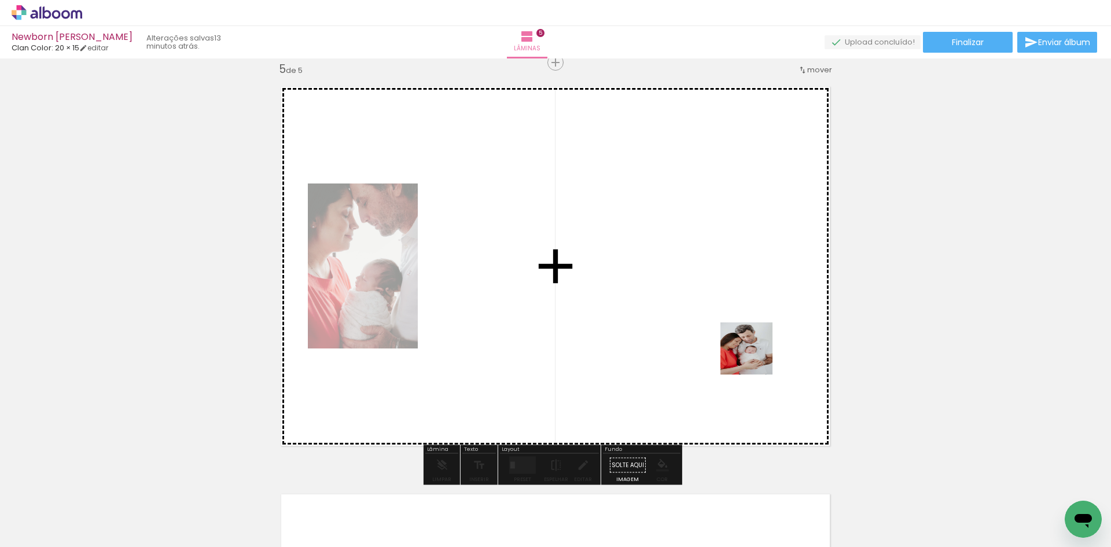
drag, startPoint x: 783, startPoint y: 404, endPoint x: 721, endPoint y: 363, distance: 74.0
click at [719, 311] on quentale-workspace at bounding box center [555, 273] width 1111 height 547
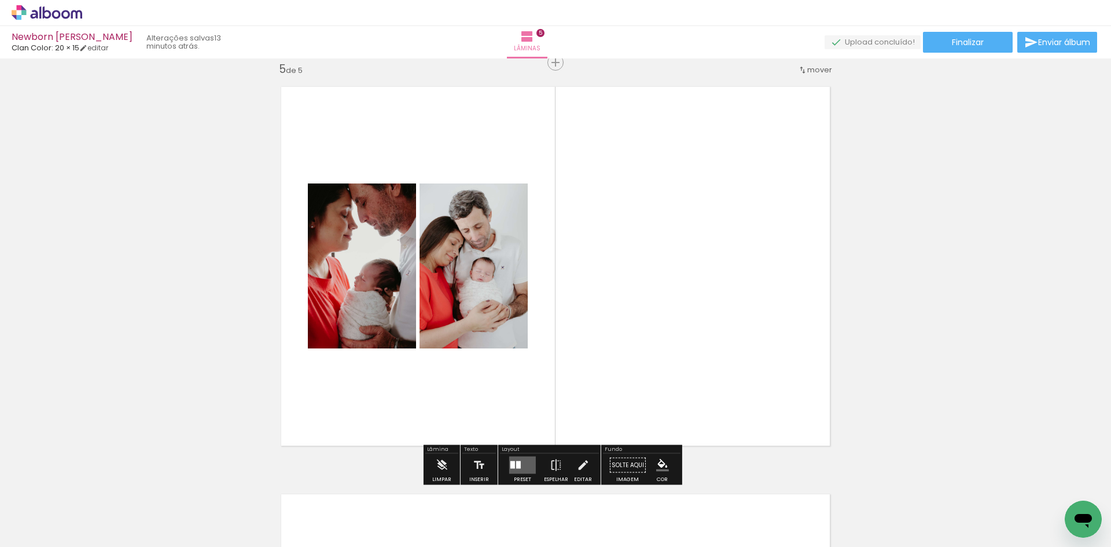
scroll to position [0, 1122]
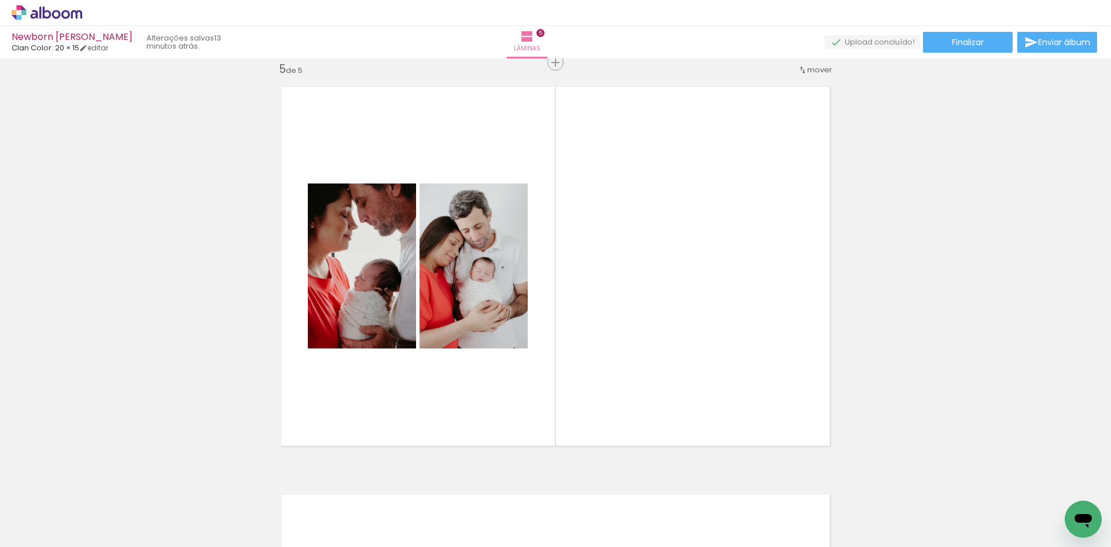
drag, startPoint x: 762, startPoint y: 521, endPoint x: 691, endPoint y: 302, distance: 229.9
click at [691, 302] on quentale-workspace at bounding box center [555, 273] width 1111 height 547
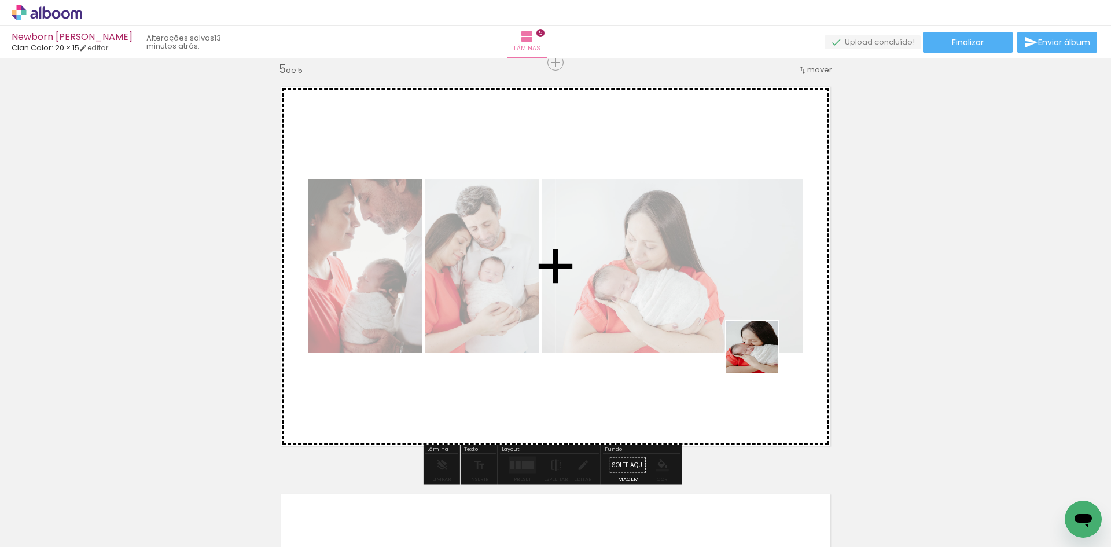
drag, startPoint x: 803, startPoint y: 460, endPoint x: 744, endPoint y: 304, distance: 166.0
click at [744, 304] on quentale-workspace at bounding box center [555, 273] width 1111 height 547
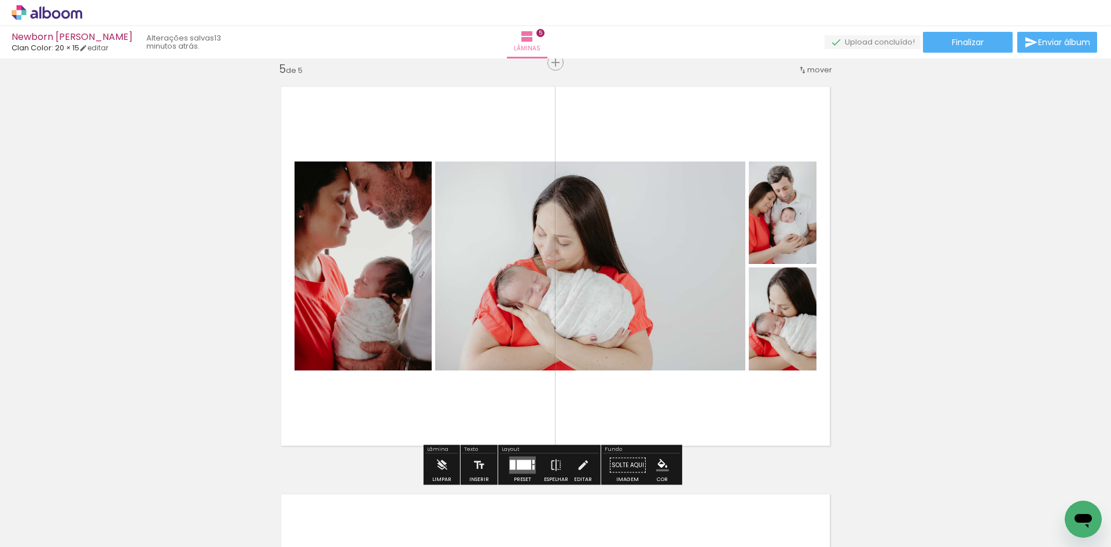
click at [525, 464] on div at bounding box center [524, 465] width 14 height 10
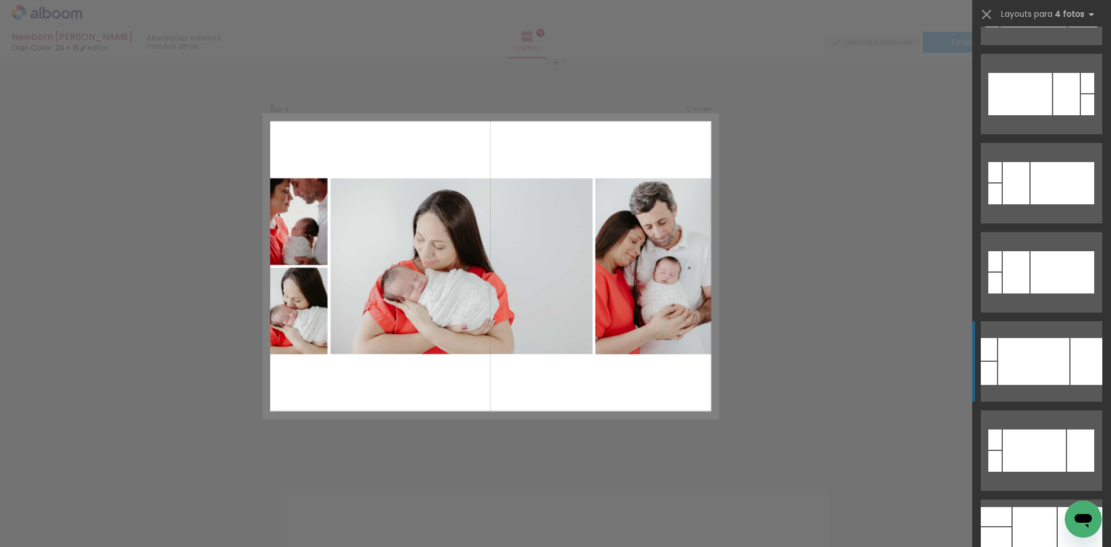
scroll to position [926, 0]
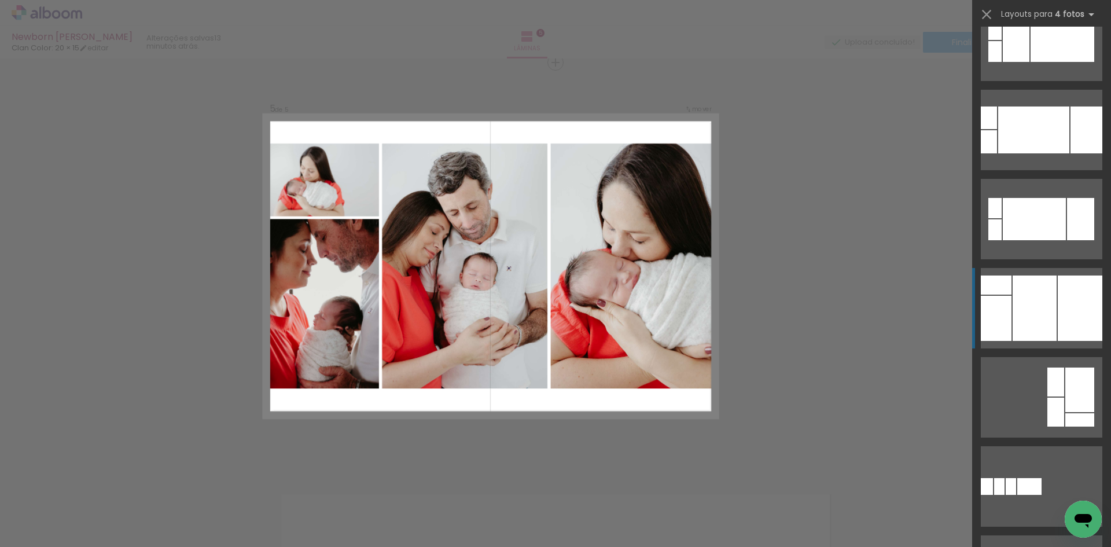
click at [1051, 304] on div at bounding box center [1035, 308] width 44 height 65
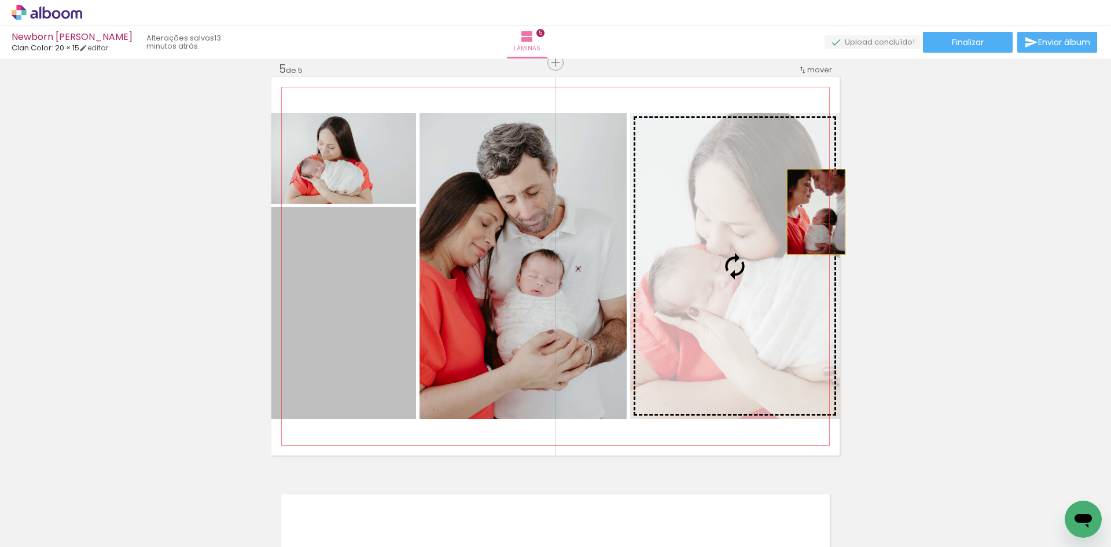
drag, startPoint x: 382, startPoint y: 306, endPoint x: 812, endPoint y: 212, distance: 440.3
click at [0, 0] on slot at bounding box center [0, 0] width 0 height 0
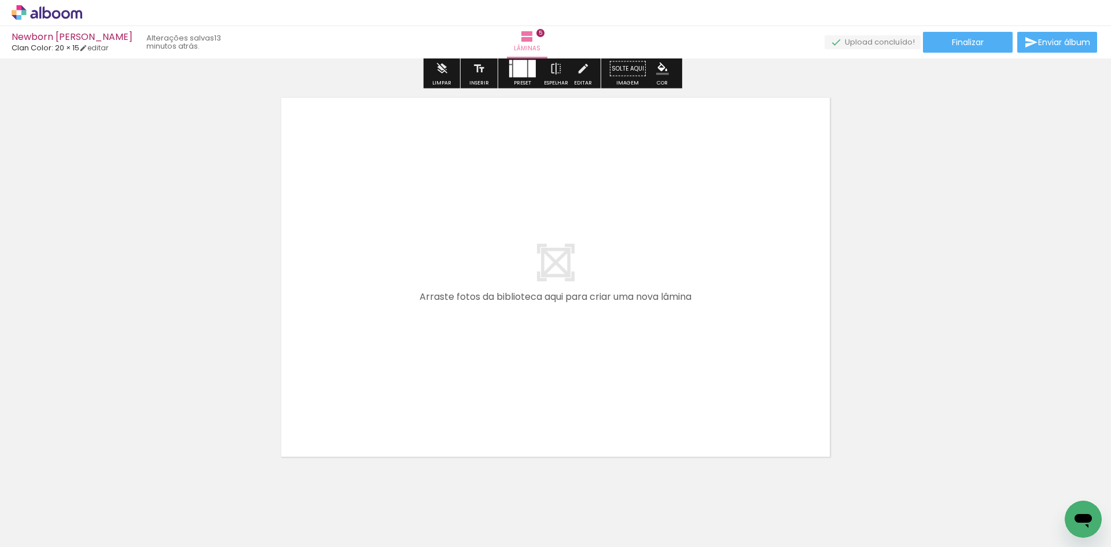
scroll to position [2050, 0]
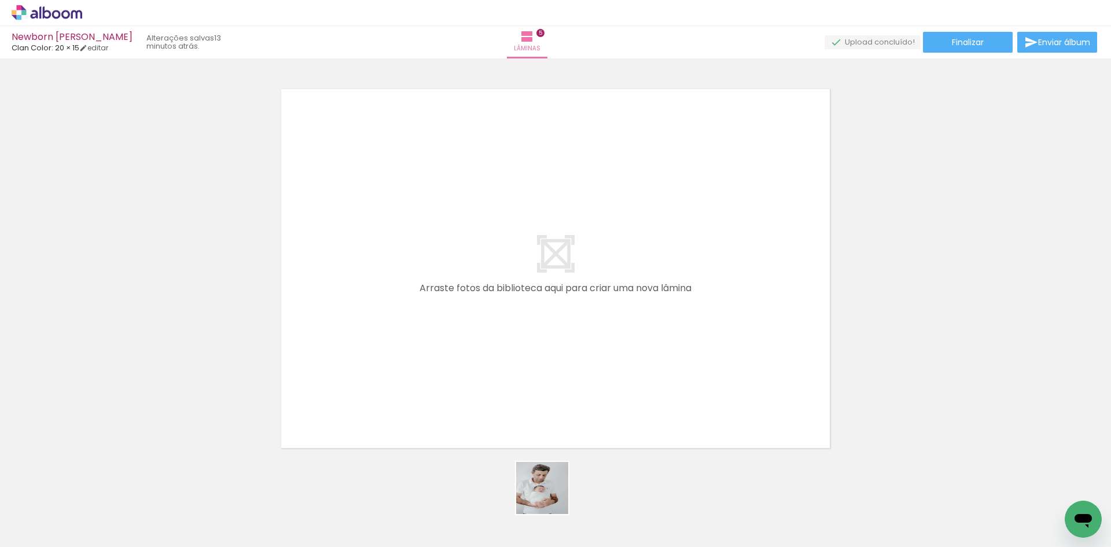
drag, startPoint x: 549, startPoint y: 511, endPoint x: 572, endPoint y: 439, distance: 75.8
click at [550, 363] on quentale-workspace at bounding box center [555, 273] width 1111 height 547
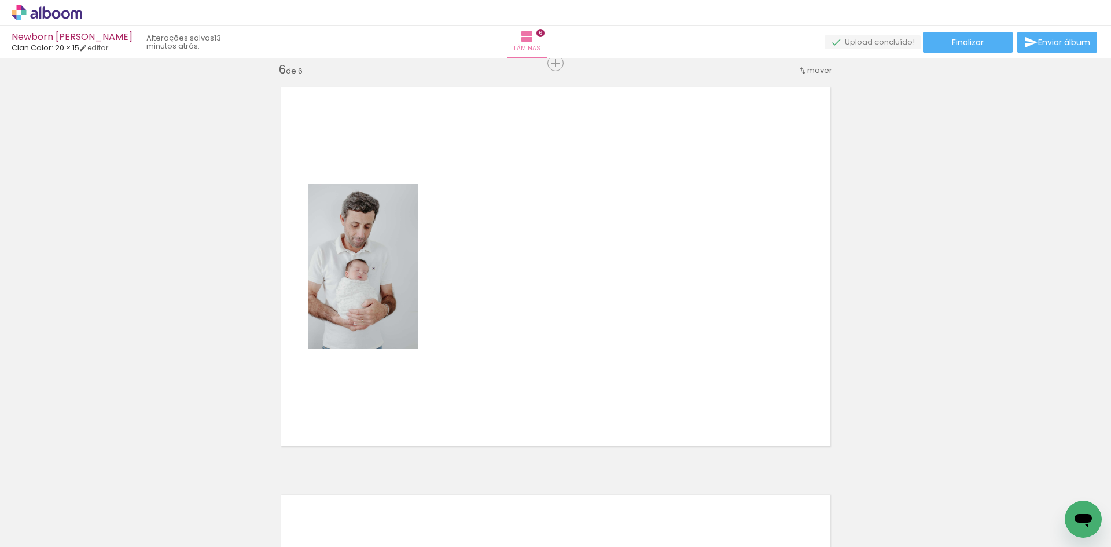
scroll to position [2052, 0]
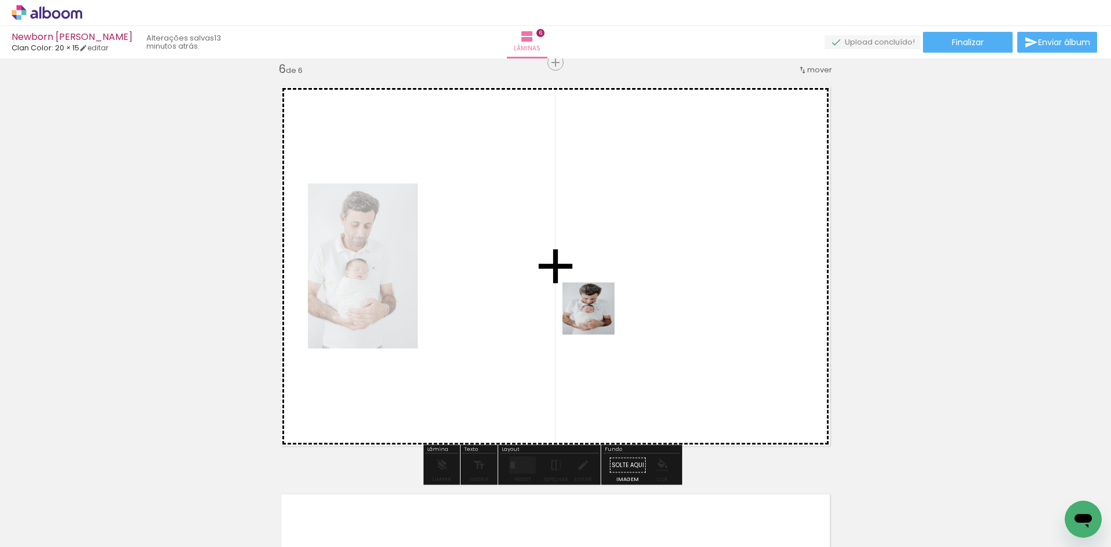
drag, startPoint x: 618, startPoint y: 502, endPoint x: 597, endPoint y: 317, distance: 185.8
click at [597, 317] on quentale-workspace at bounding box center [555, 273] width 1111 height 547
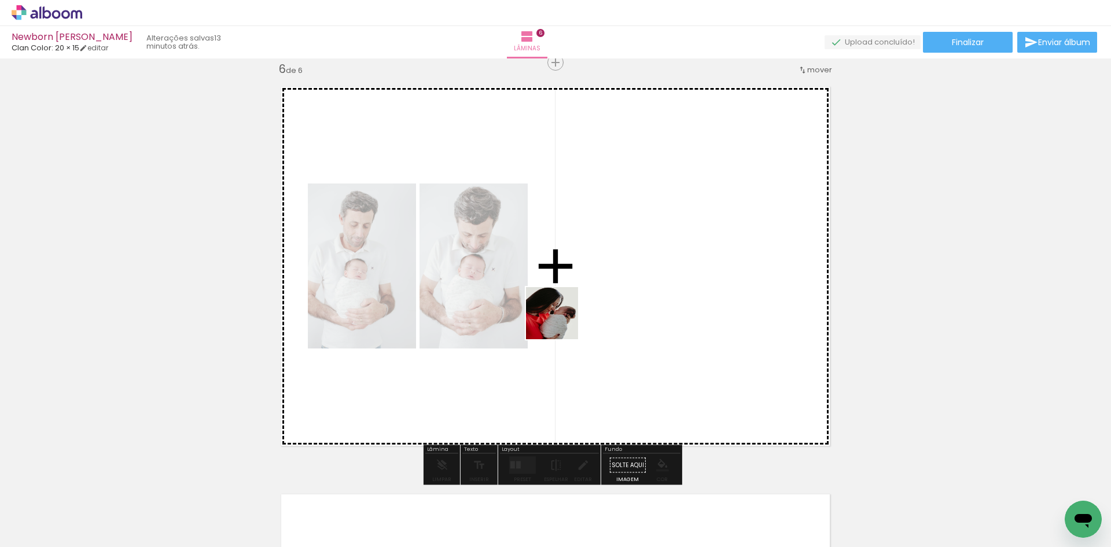
drag, startPoint x: 436, startPoint y: 503, endPoint x: 481, endPoint y: 412, distance: 102.0
click at [562, 321] on quentale-workspace at bounding box center [555, 273] width 1111 height 547
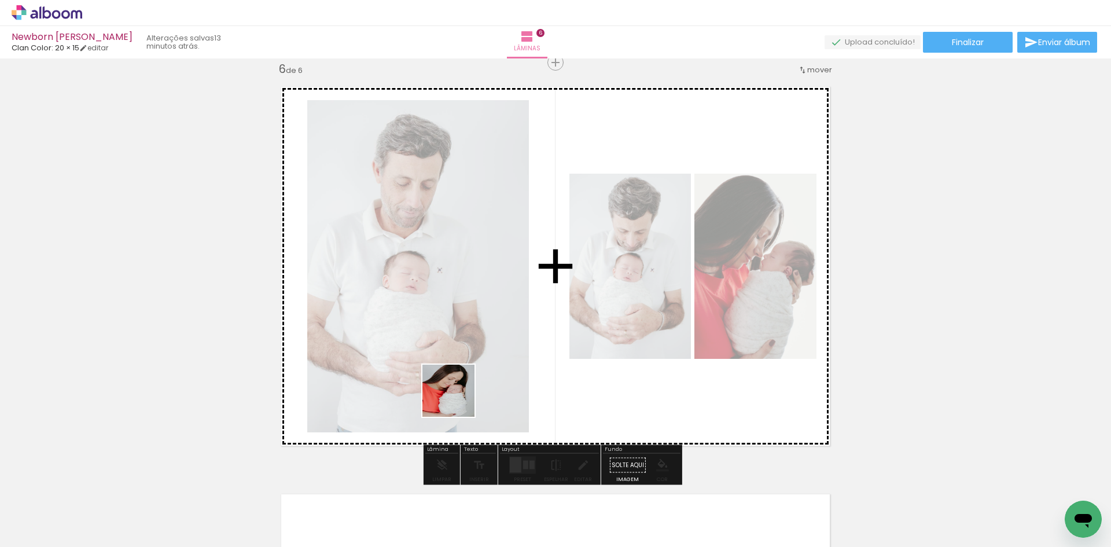
drag, startPoint x: 359, startPoint y: 508, endPoint x: 532, endPoint y: 323, distance: 253.5
click at [532, 323] on quentale-workspace at bounding box center [555, 273] width 1111 height 547
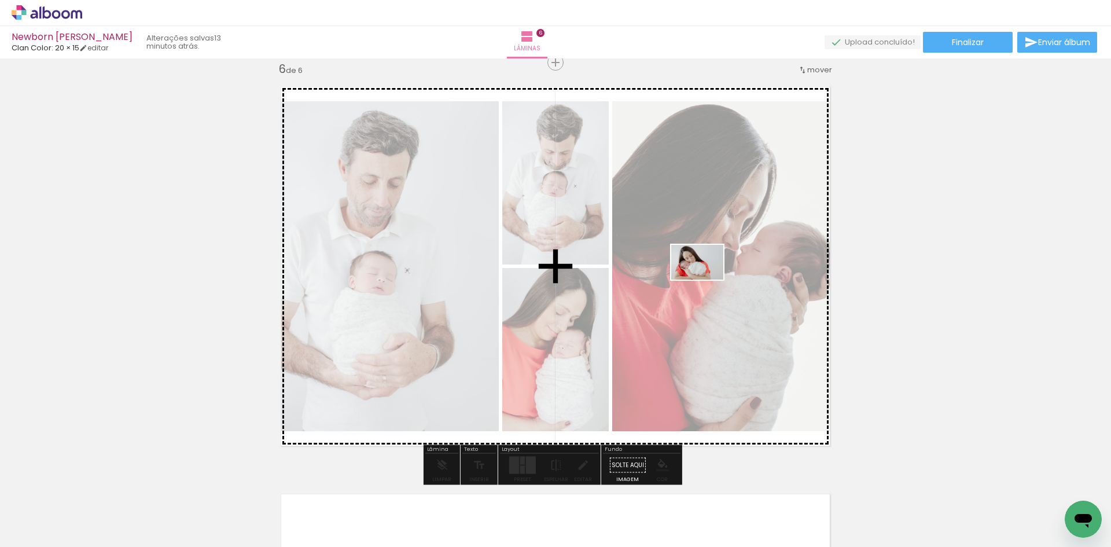
drag, startPoint x: 877, startPoint y: 504, endPoint x: 706, endPoint y: 280, distance: 281.6
click at [706, 280] on quentale-workspace at bounding box center [555, 273] width 1111 height 547
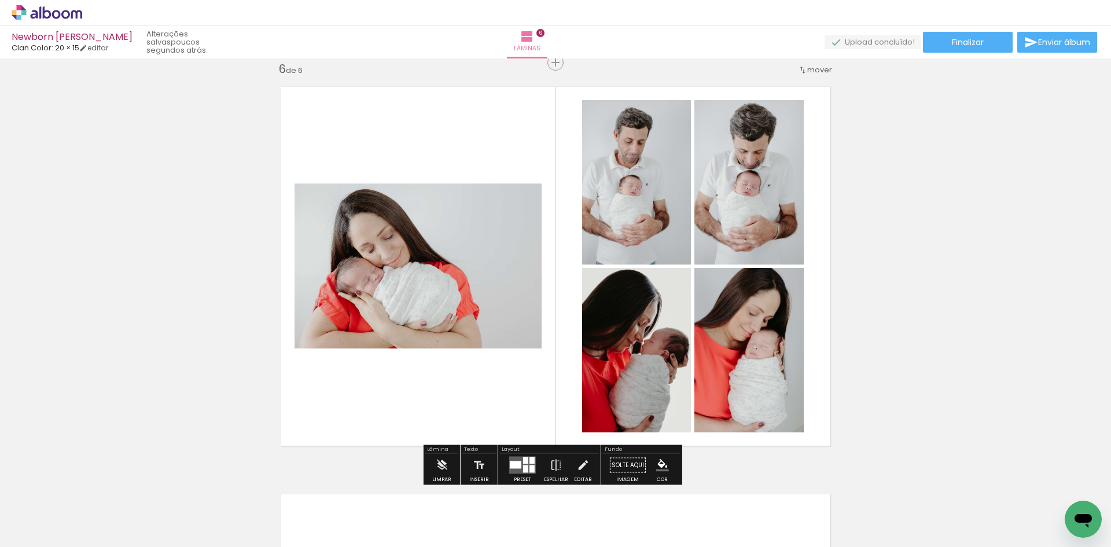
click at [523, 463] on div at bounding box center [525, 460] width 5 height 7
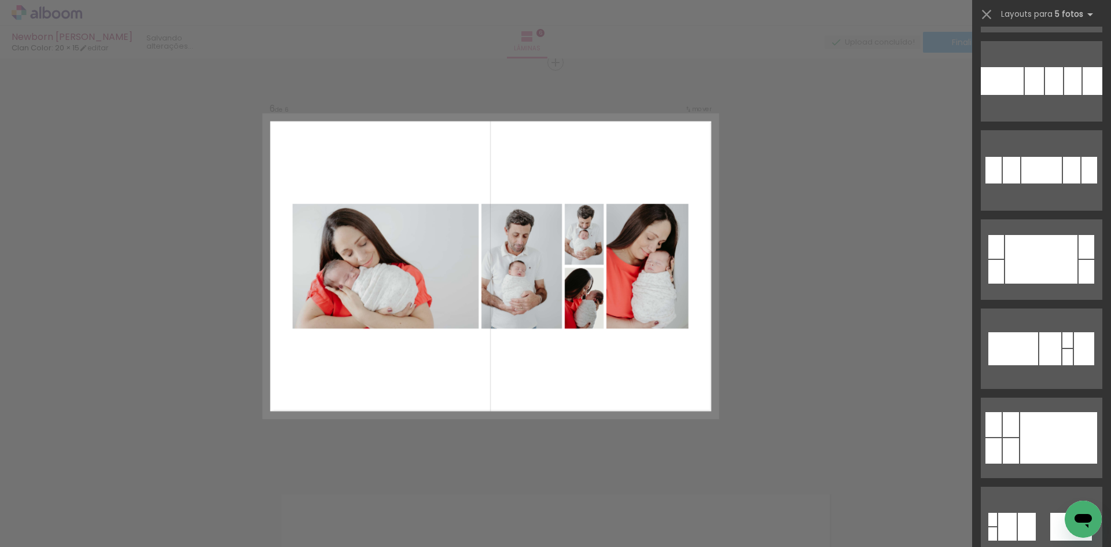
scroll to position [1447, 0]
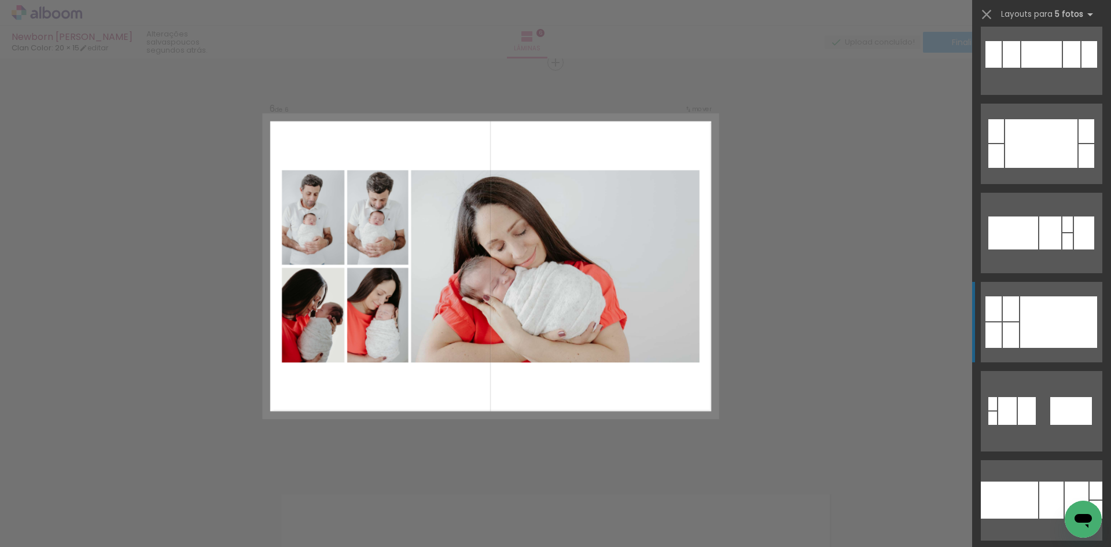
click at [1055, 326] on div at bounding box center [1058, 322] width 77 height 52
